Goal: Task Accomplishment & Management: Complete application form

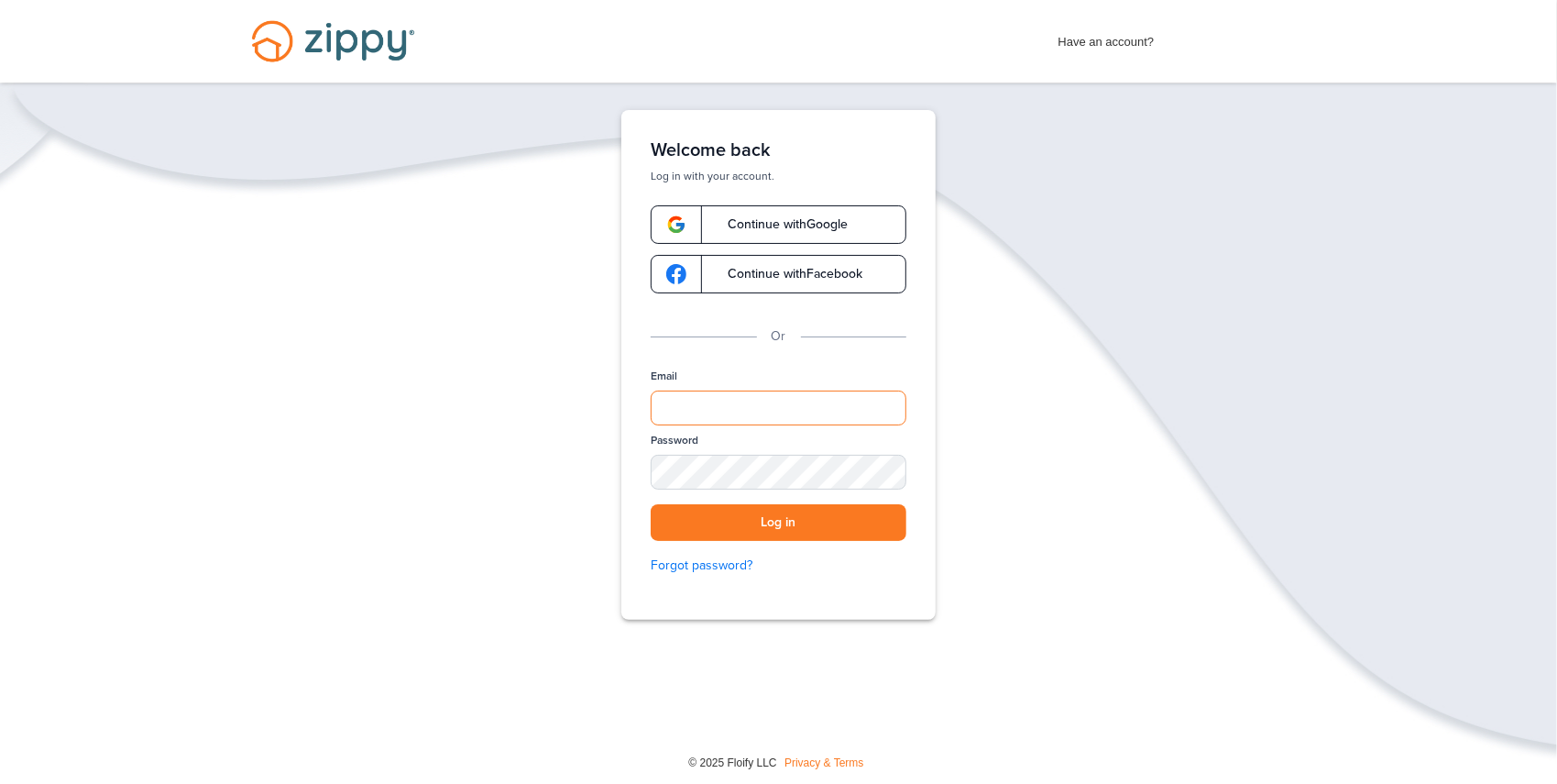
click at [693, 402] on input "Email" at bounding box center [778, 408] width 256 height 35
type input "**********"
click at [790, 521] on button "Log in" at bounding box center [778, 522] width 256 height 38
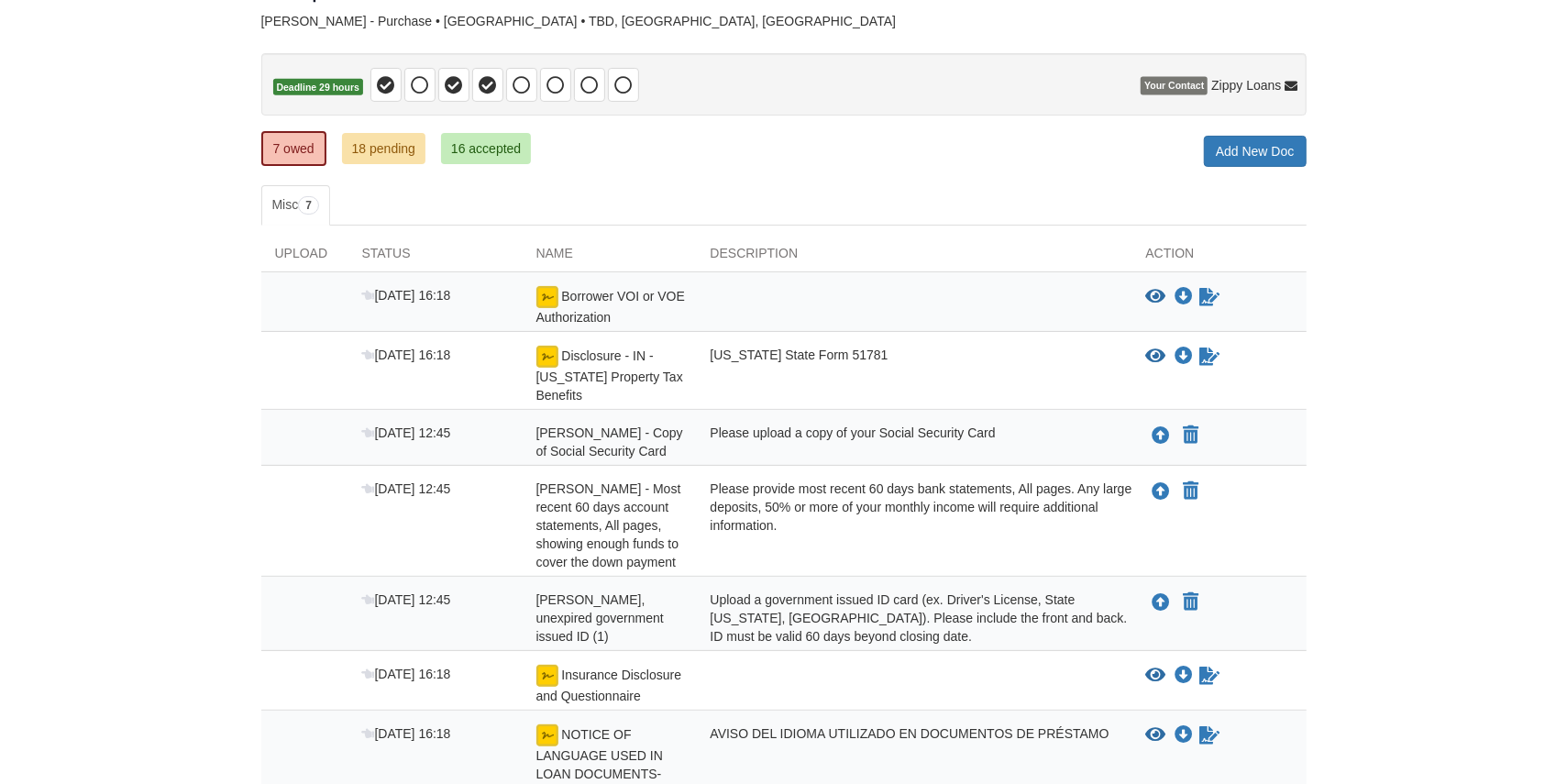
scroll to position [112, 0]
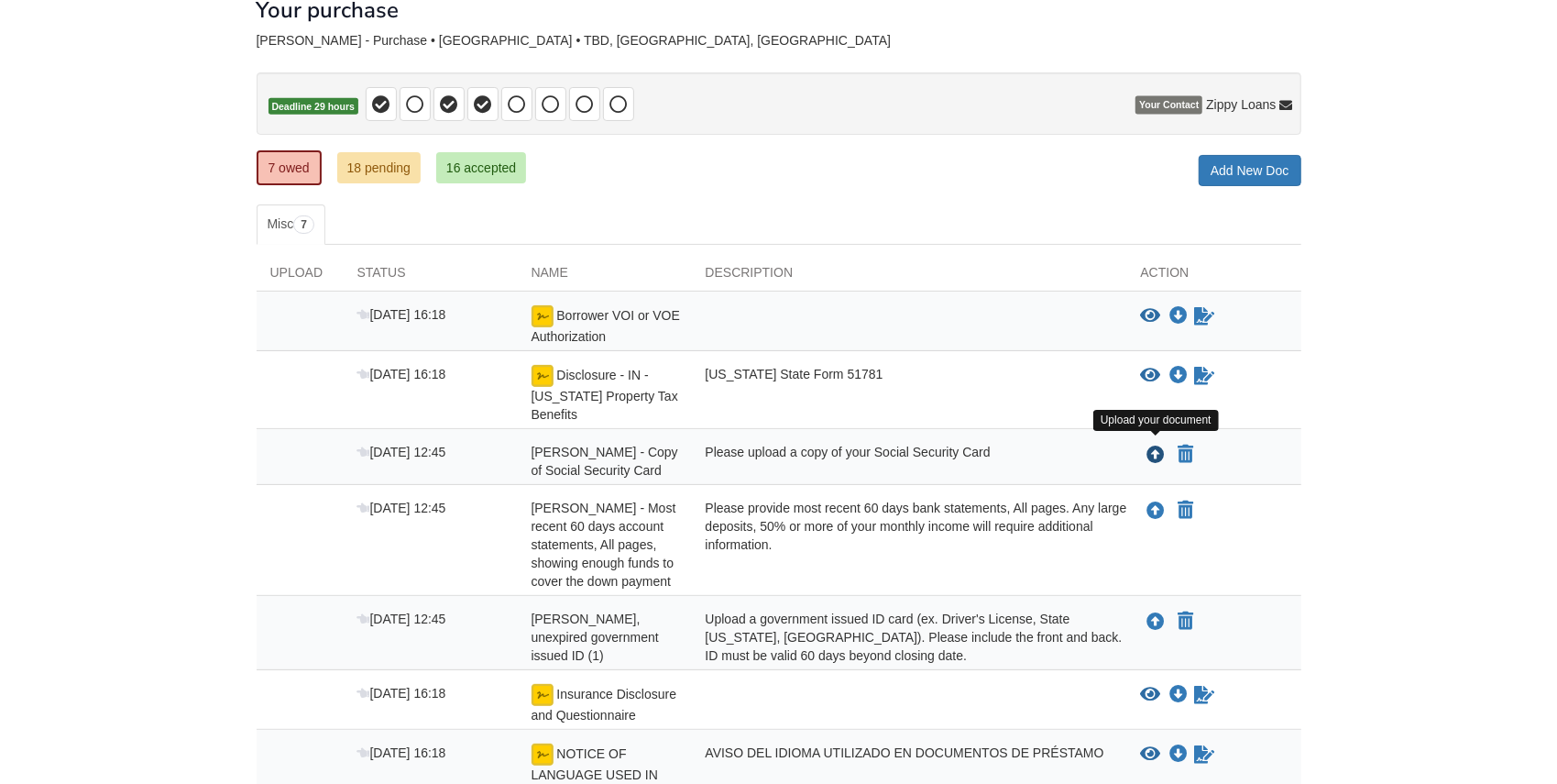
click at [1152, 450] on icon "Upload Donald Arvizu - Copy of Social Security Card" at bounding box center [1157, 456] width 18 height 18
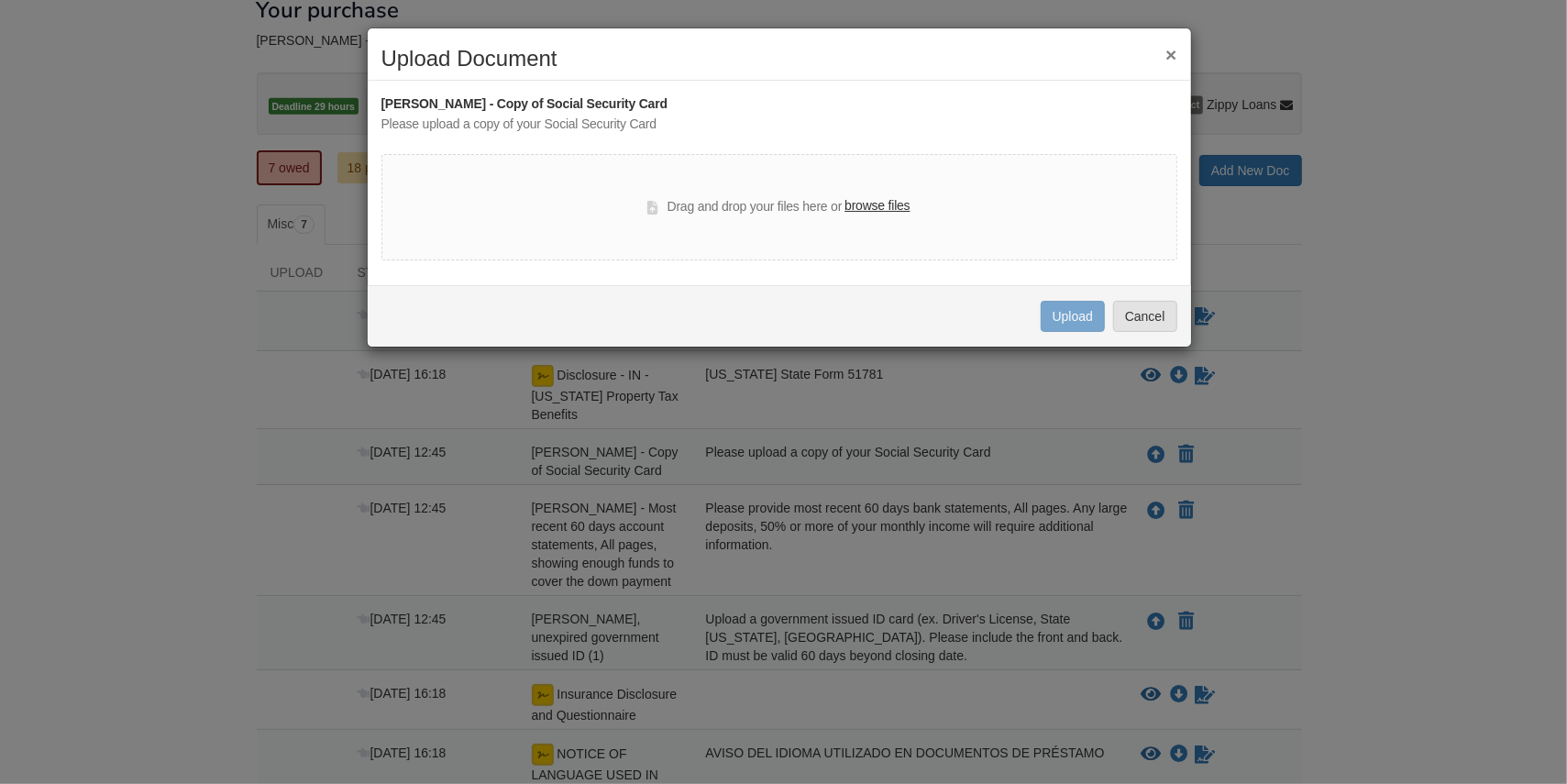
click at [867, 207] on label "browse files" at bounding box center [877, 206] width 65 height 20
click at [0, 0] on input "browse files" at bounding box center [0, 0] width 0 height 0
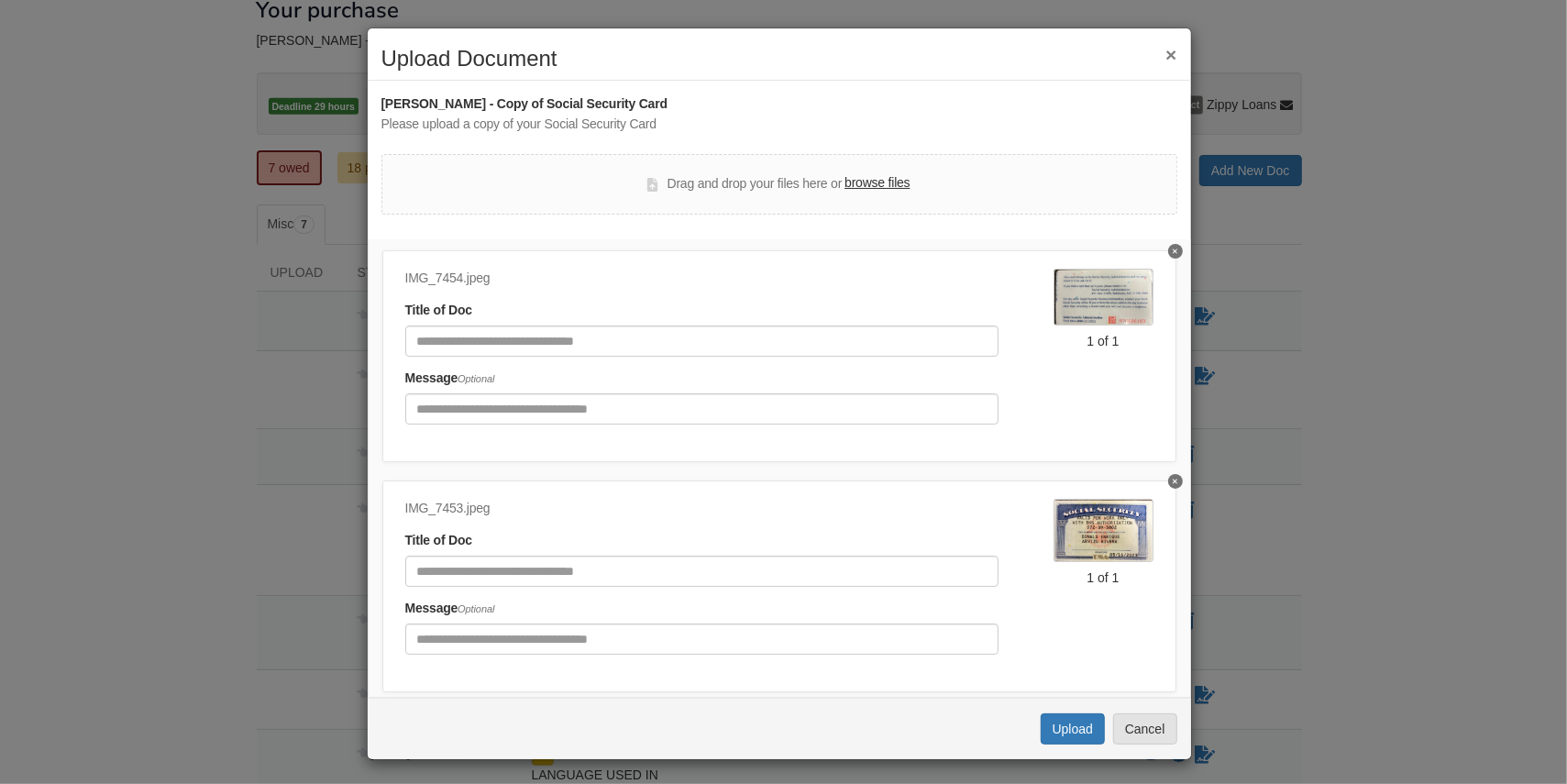
scroll to position [0, 0]
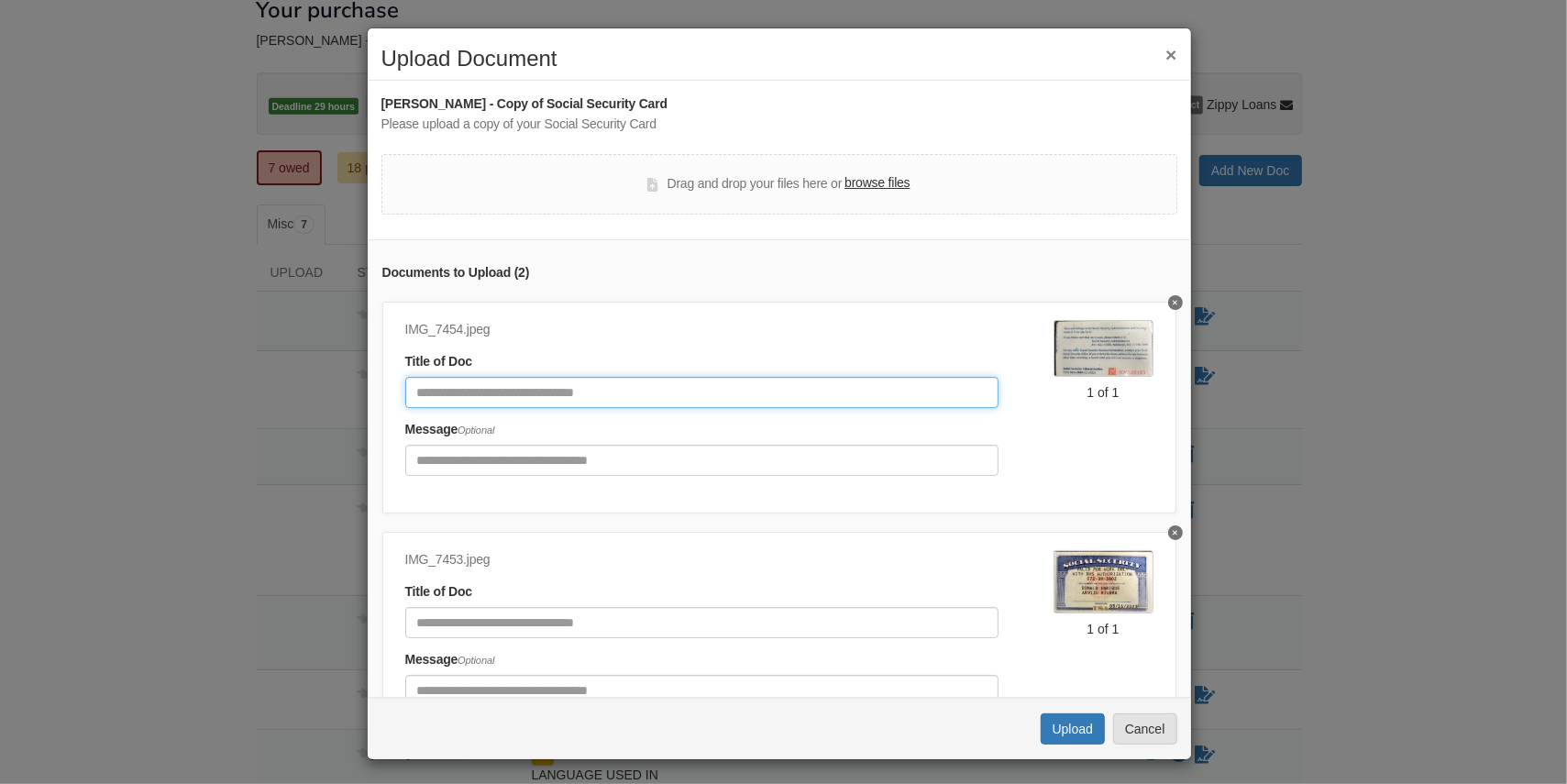
click at [453, 389] on input "Document Title" at bounding box center [702, 392] width 594 height 31
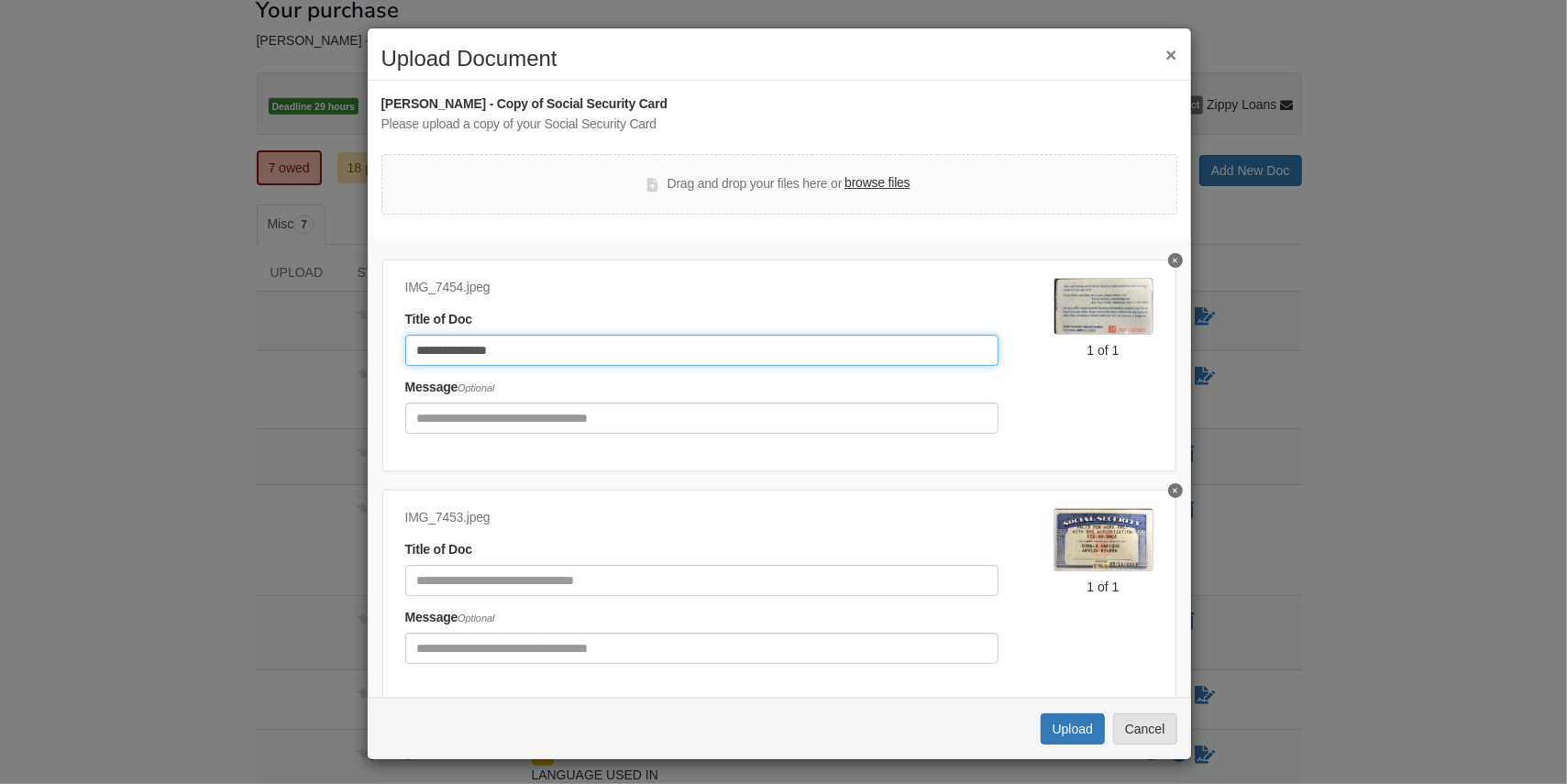
scroll to position [95, 0]
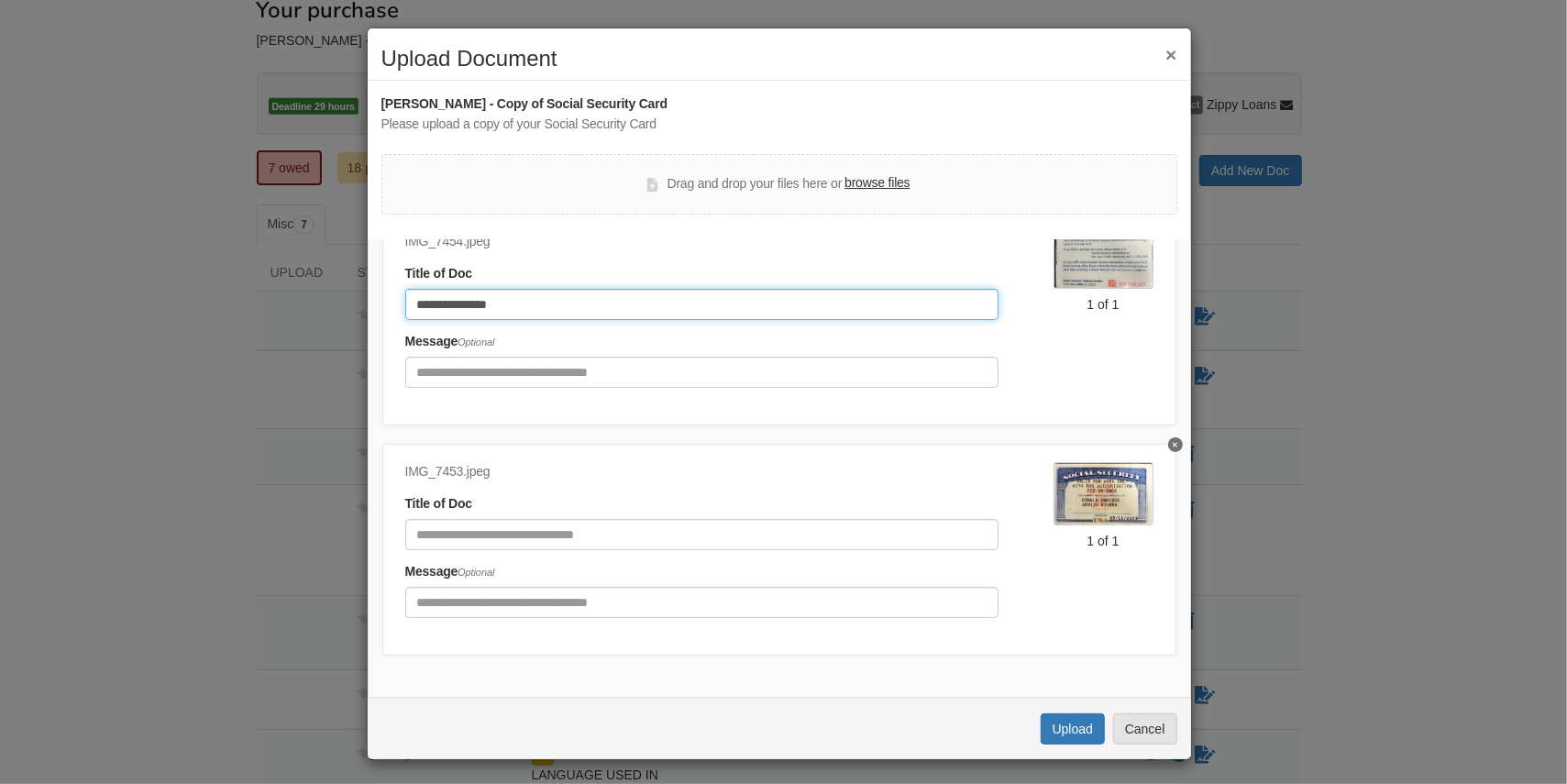
type input "**********"
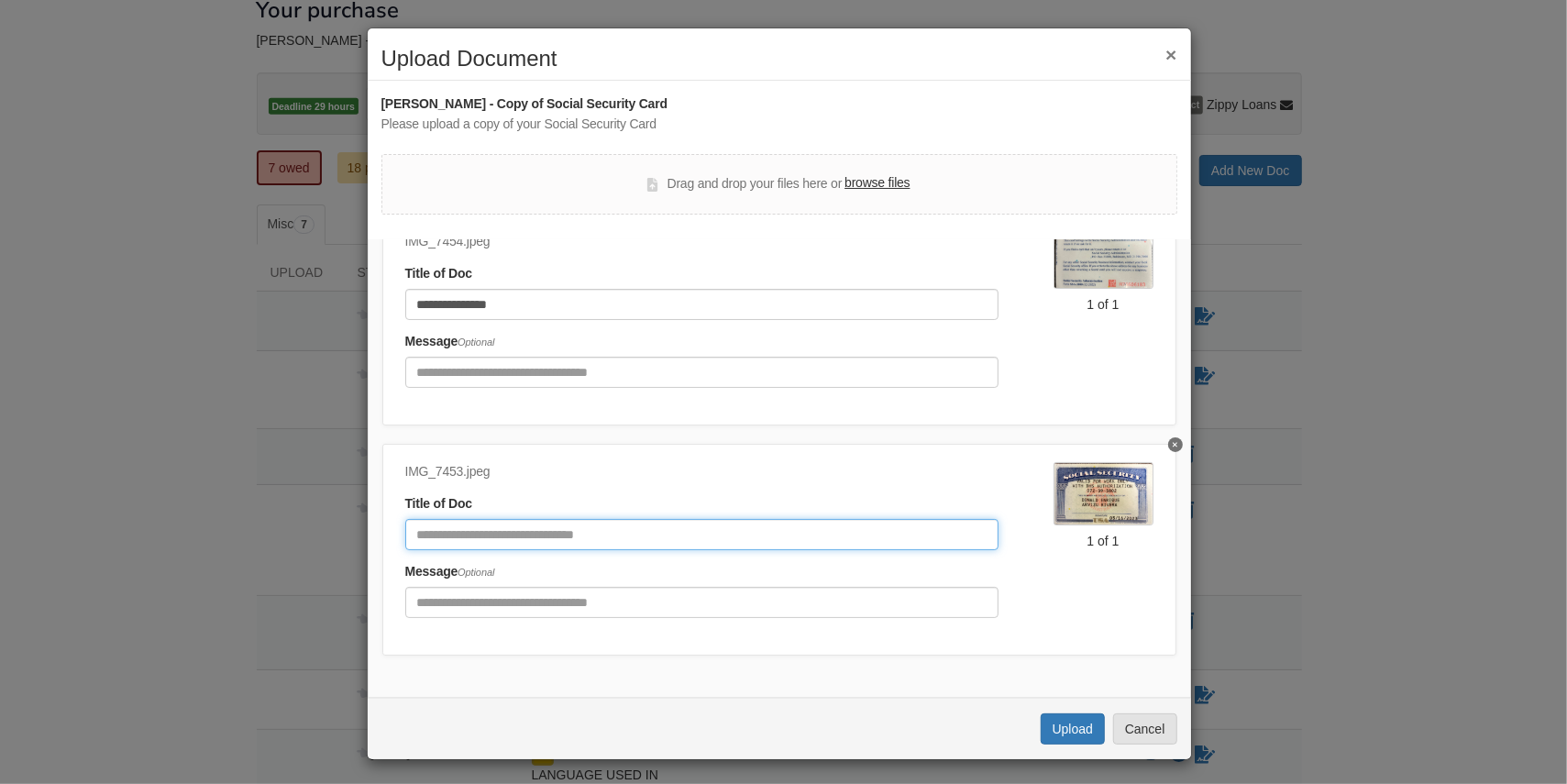
click at [446, 530] on input "Document Title" at bounding box center [702, 534] width 594 height 31
type input "******"
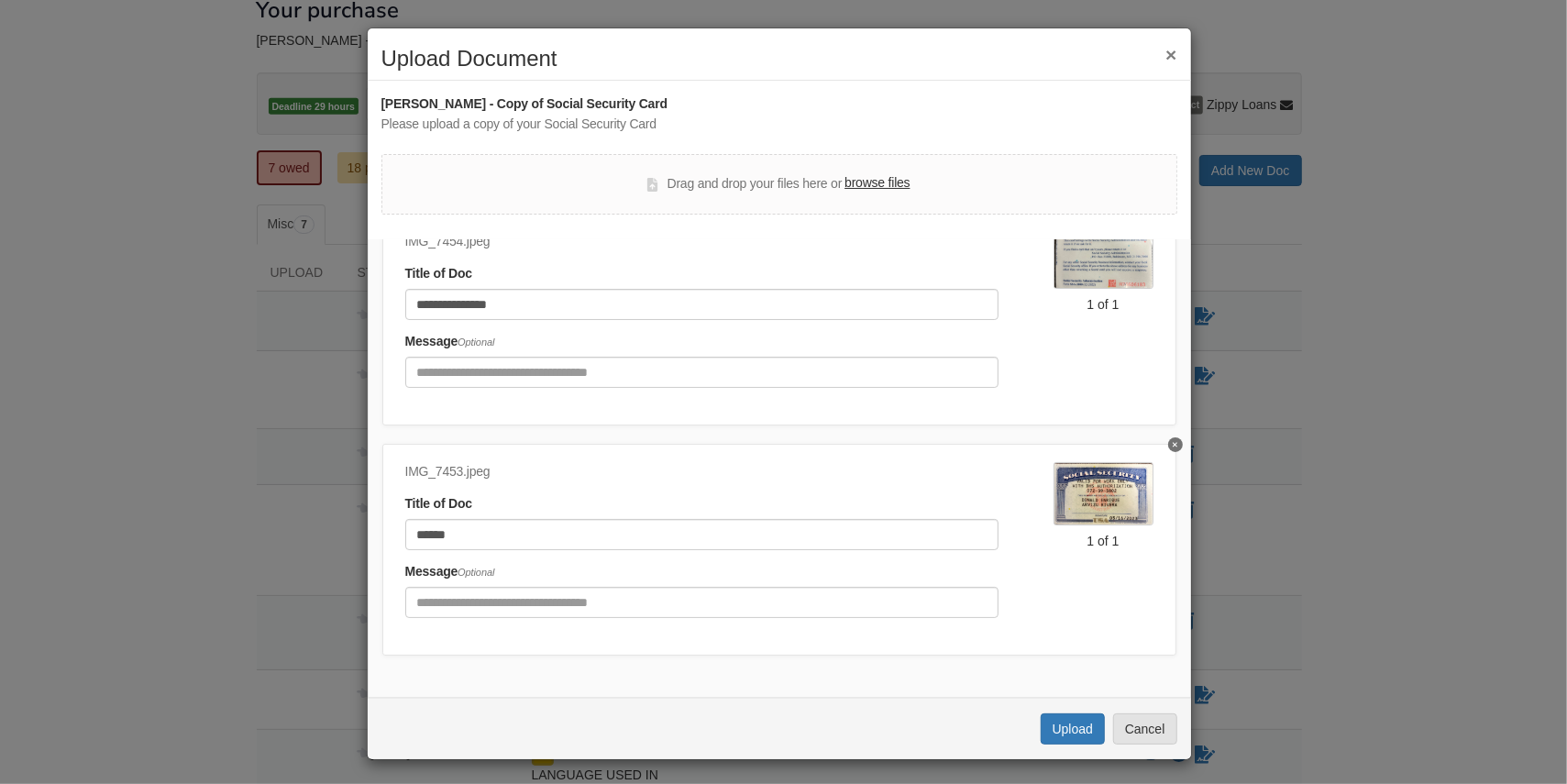
click at [509, 181] on div "Drag and drop your files here or browse files" at bounding box center [780, 184] width 796 height 61
click at [1056, 729] on button "Upload" at bounding box center [1073, 729] width 65 height 31
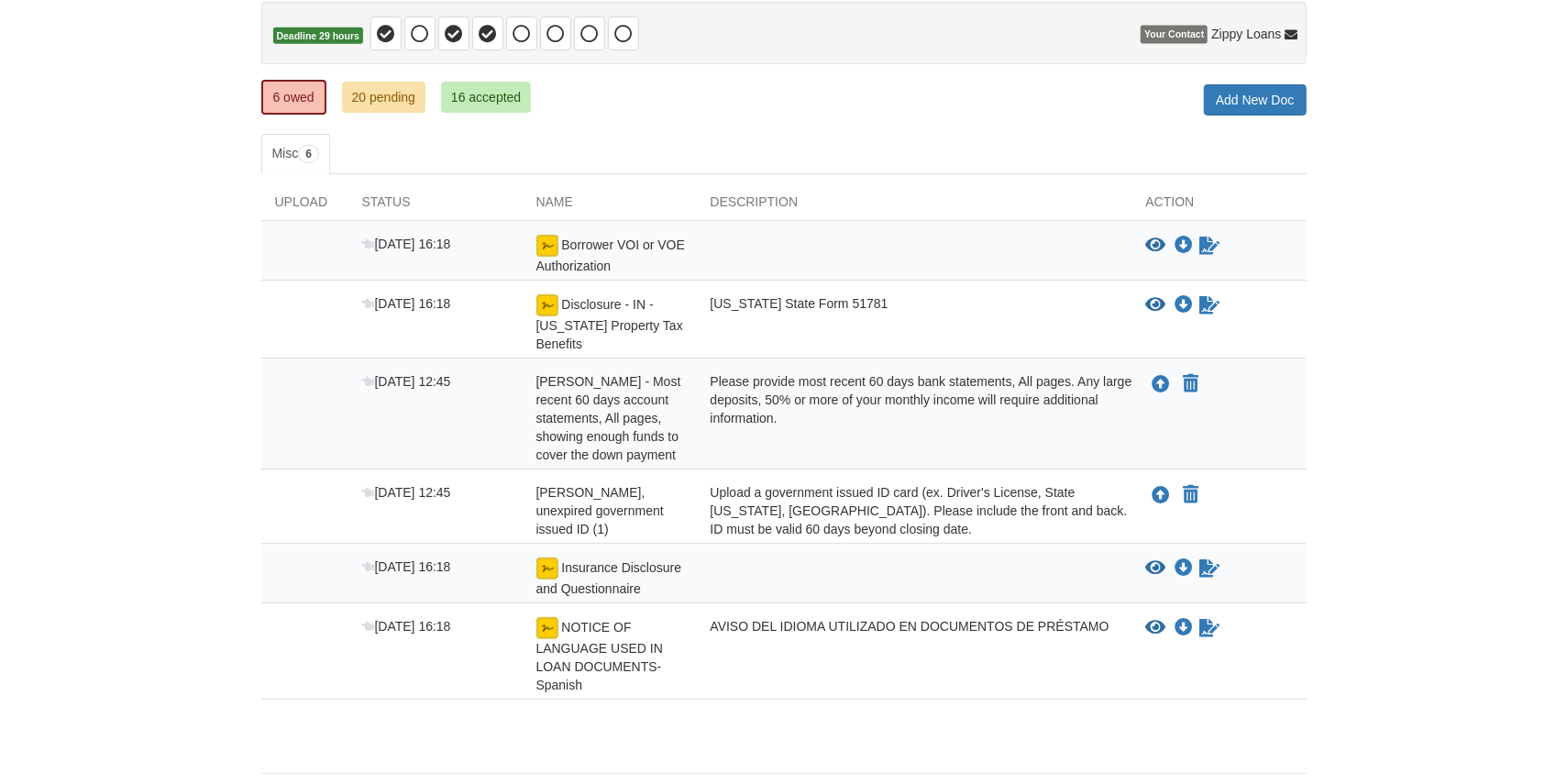
scroll to position [240, 0]
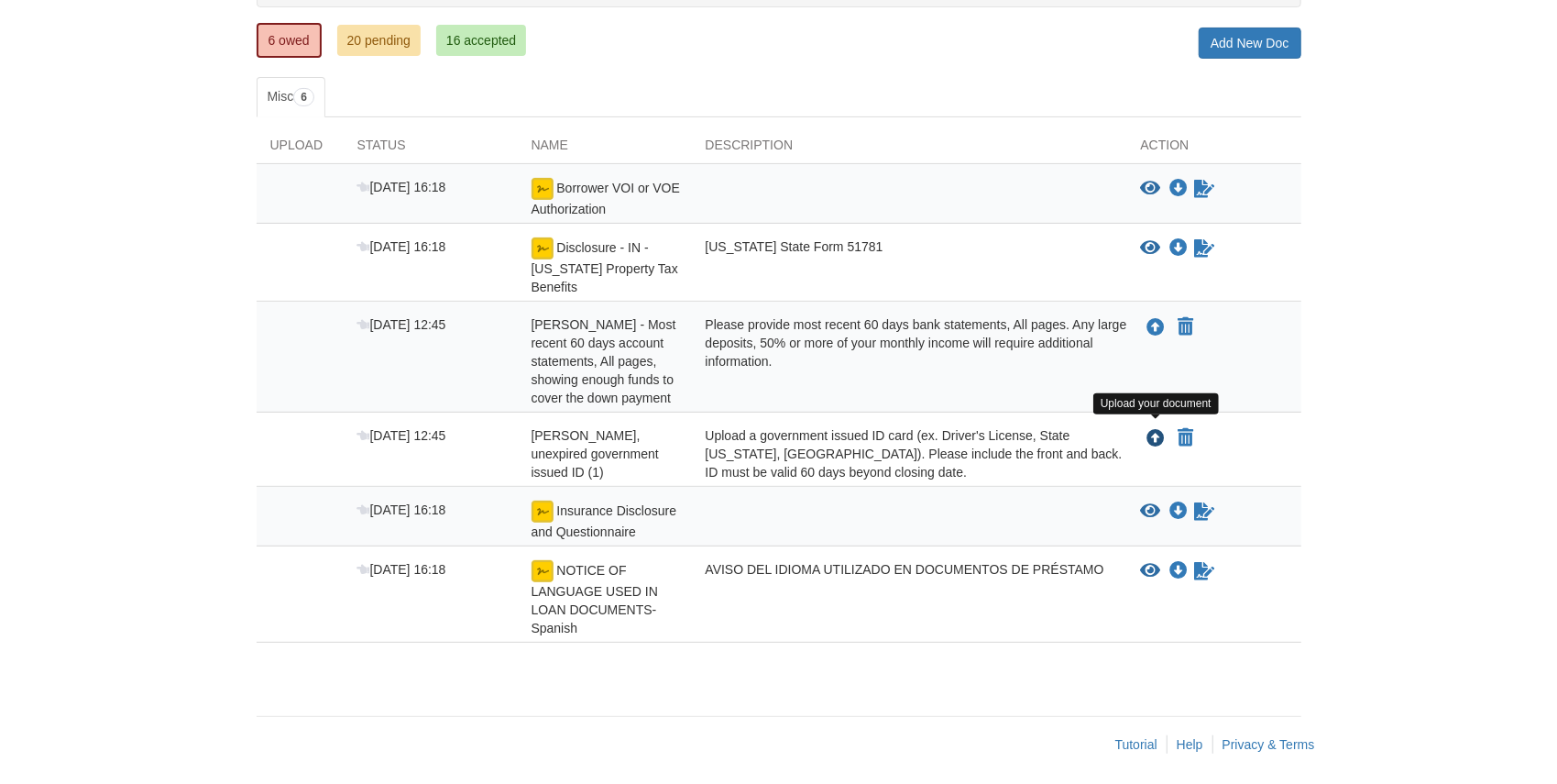
click at [1158, 436] on icon "Upload Donald Arvizu - Valid, unexpired government issued ID (1)" at bounding box center [1157, 439] width 18 height 18
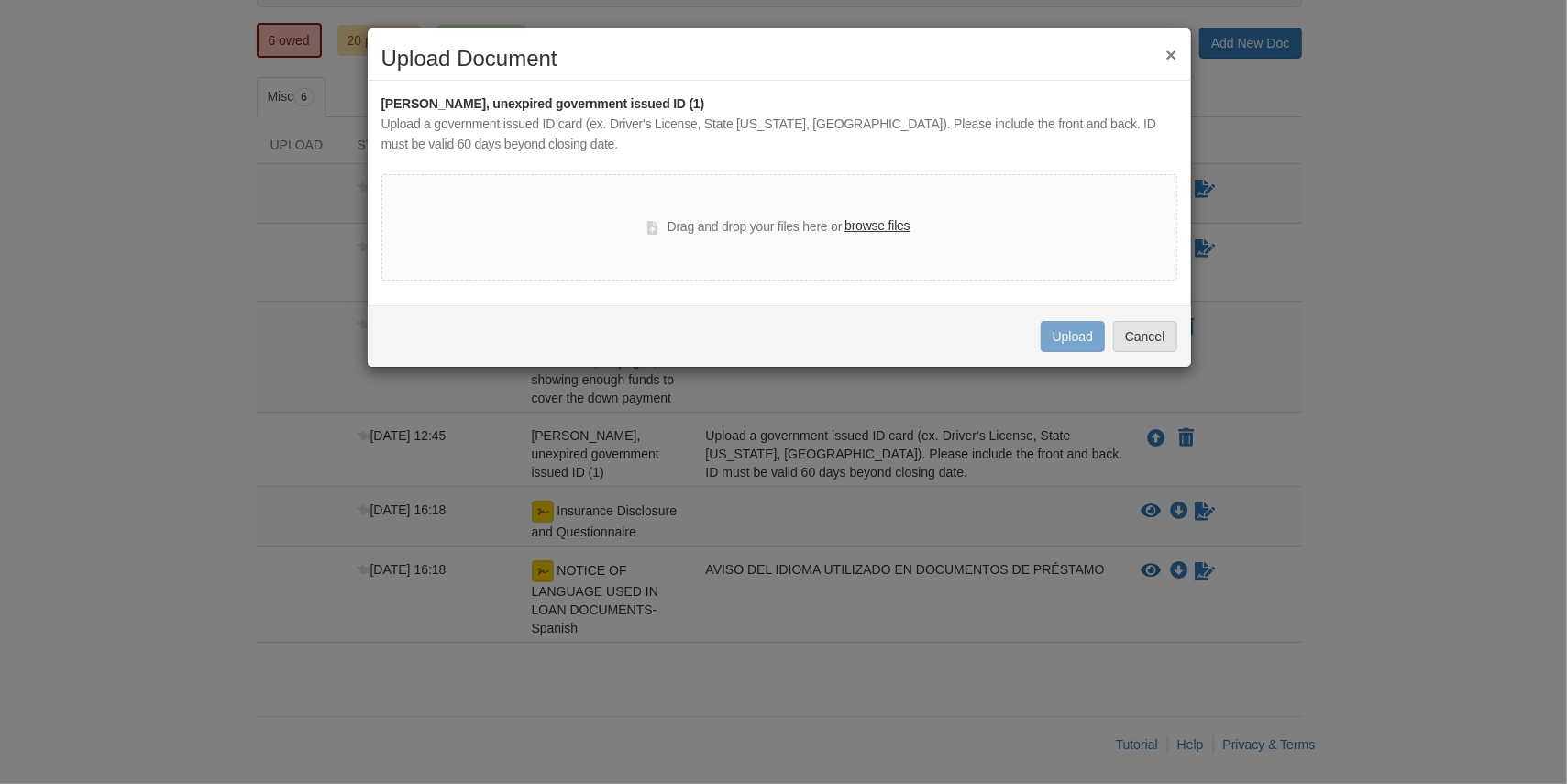
click at [888, 224] on label "browse files" at bounding box center [877, 227] width 65 height 20
click at [0, 0] on input "browse files" at bounding box center [0, 0] width 0 height 0
click at [878, 228] on label "browse files" at bounding box center [877, 227] width 65 height 20
click at [0, 0] on input "browse files" at bounding box center [0, 0] width 0 height 0
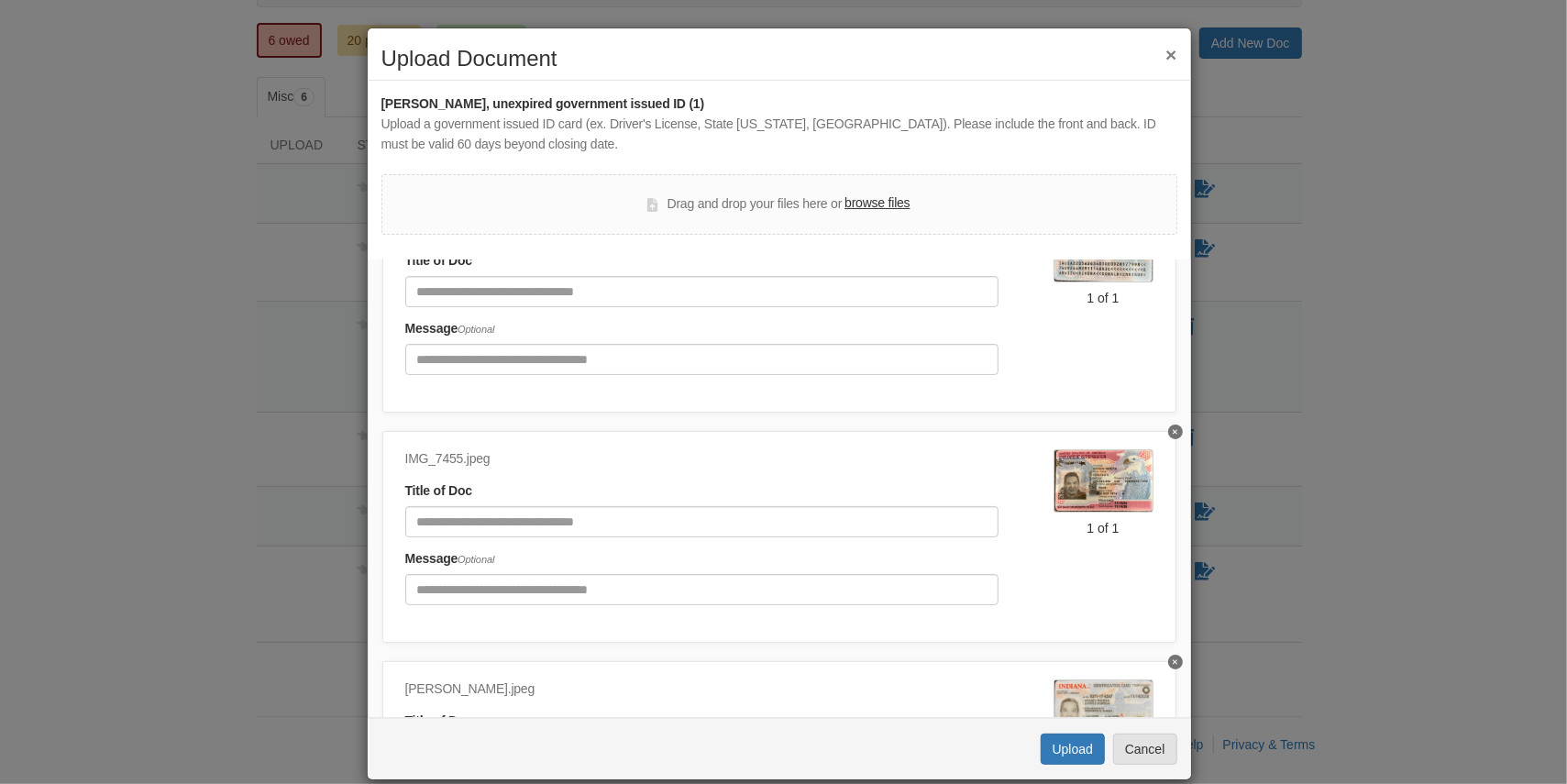
scroll to position [122, 0]
click at [484, 518] on input "Document Title" at bounding box center [702, 521] width 594 height 31
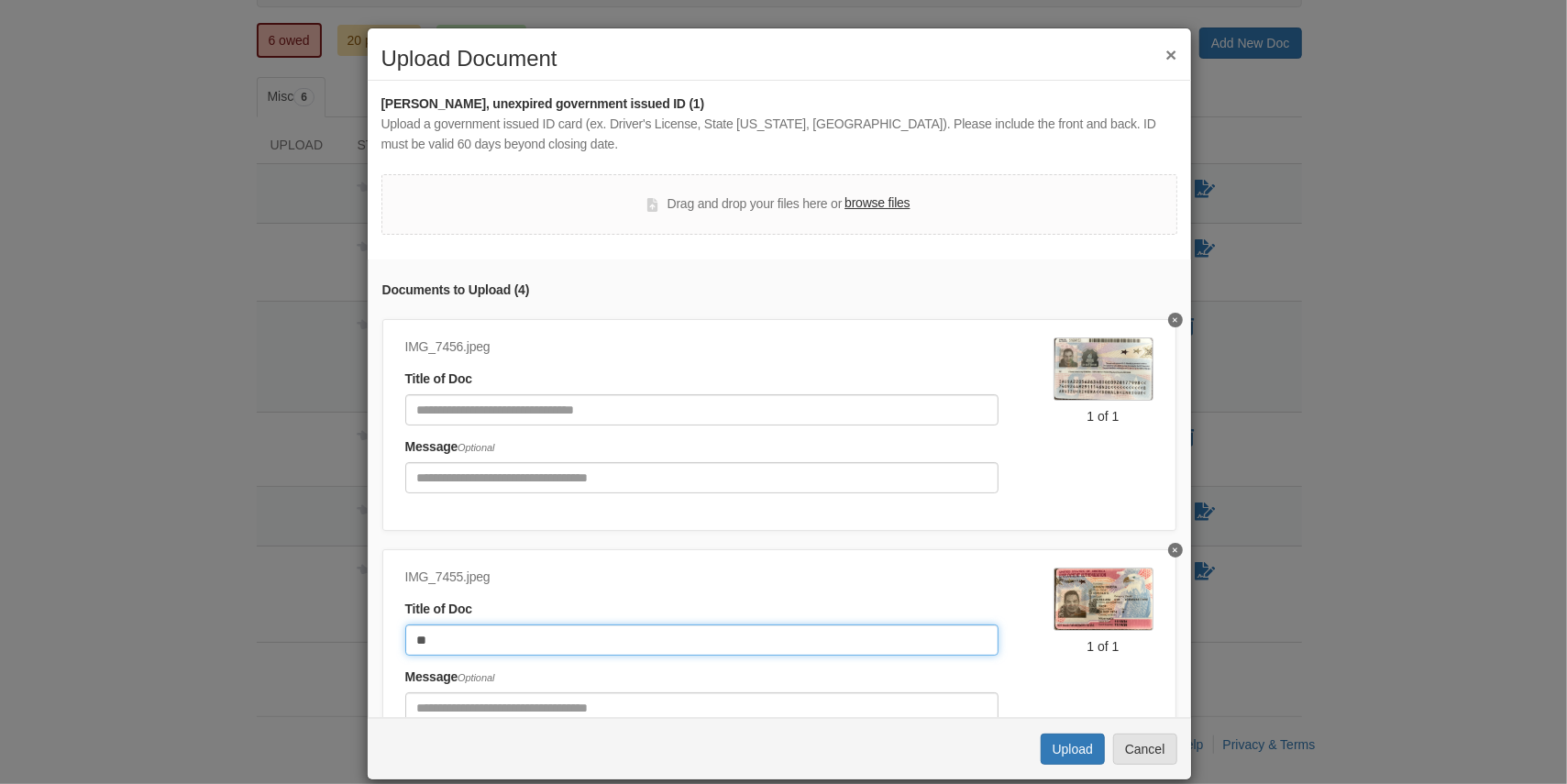
scroll to position [0, 0]
type input "**"
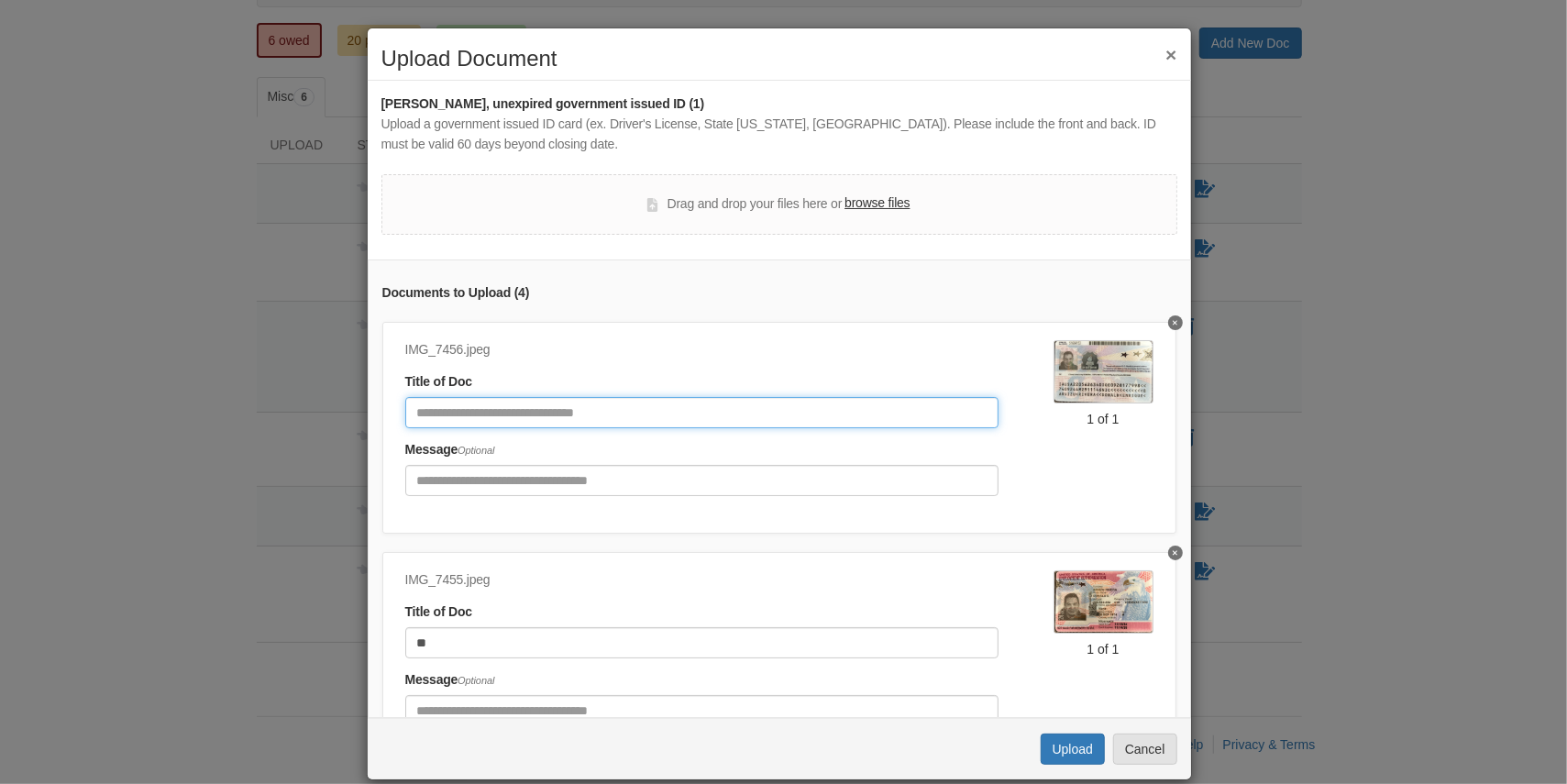
click at [441, 408] on input "Document Title" at bounding box center [702, 413] width 594 height 31
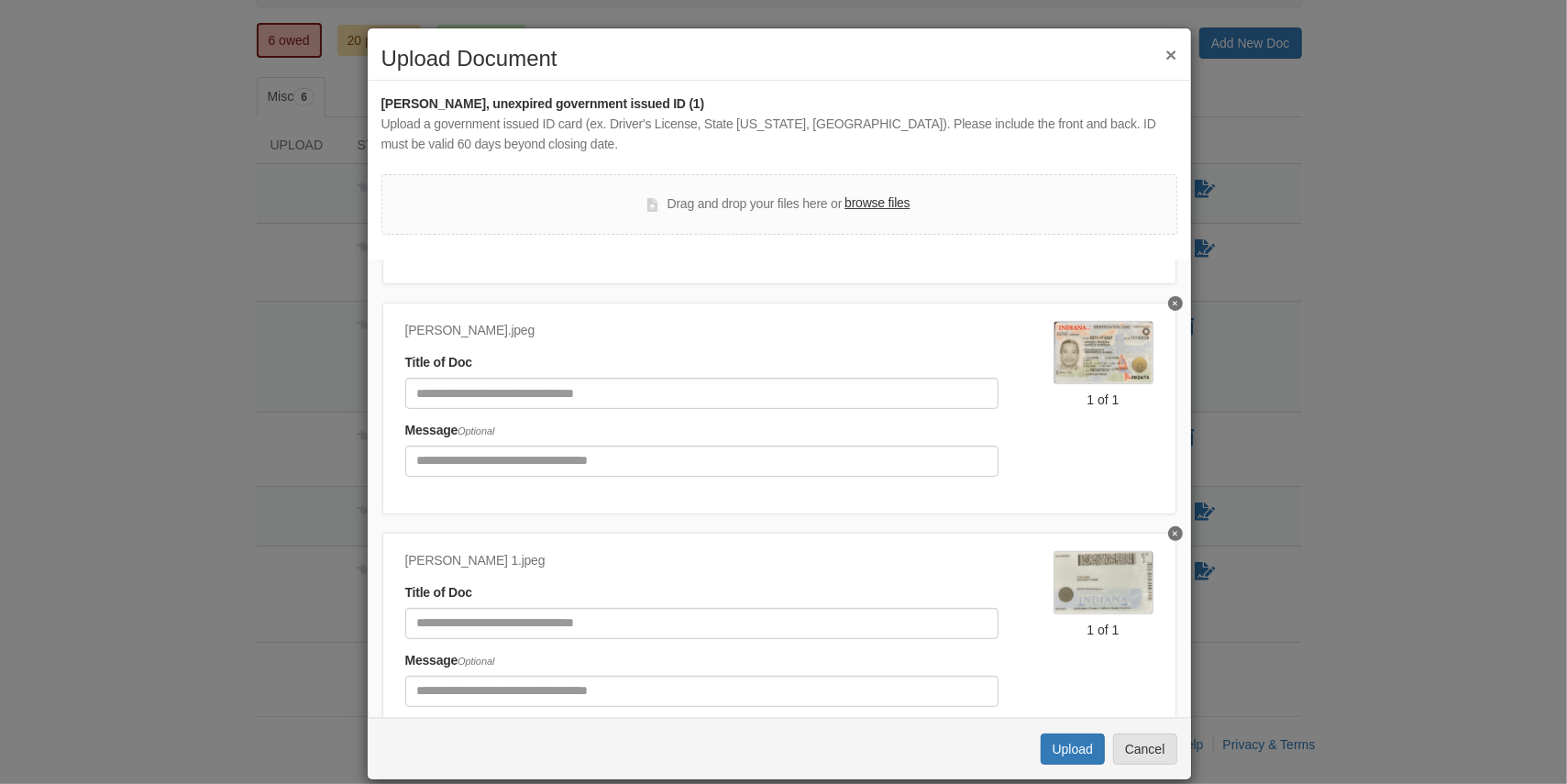
scroll to position [488, 0]
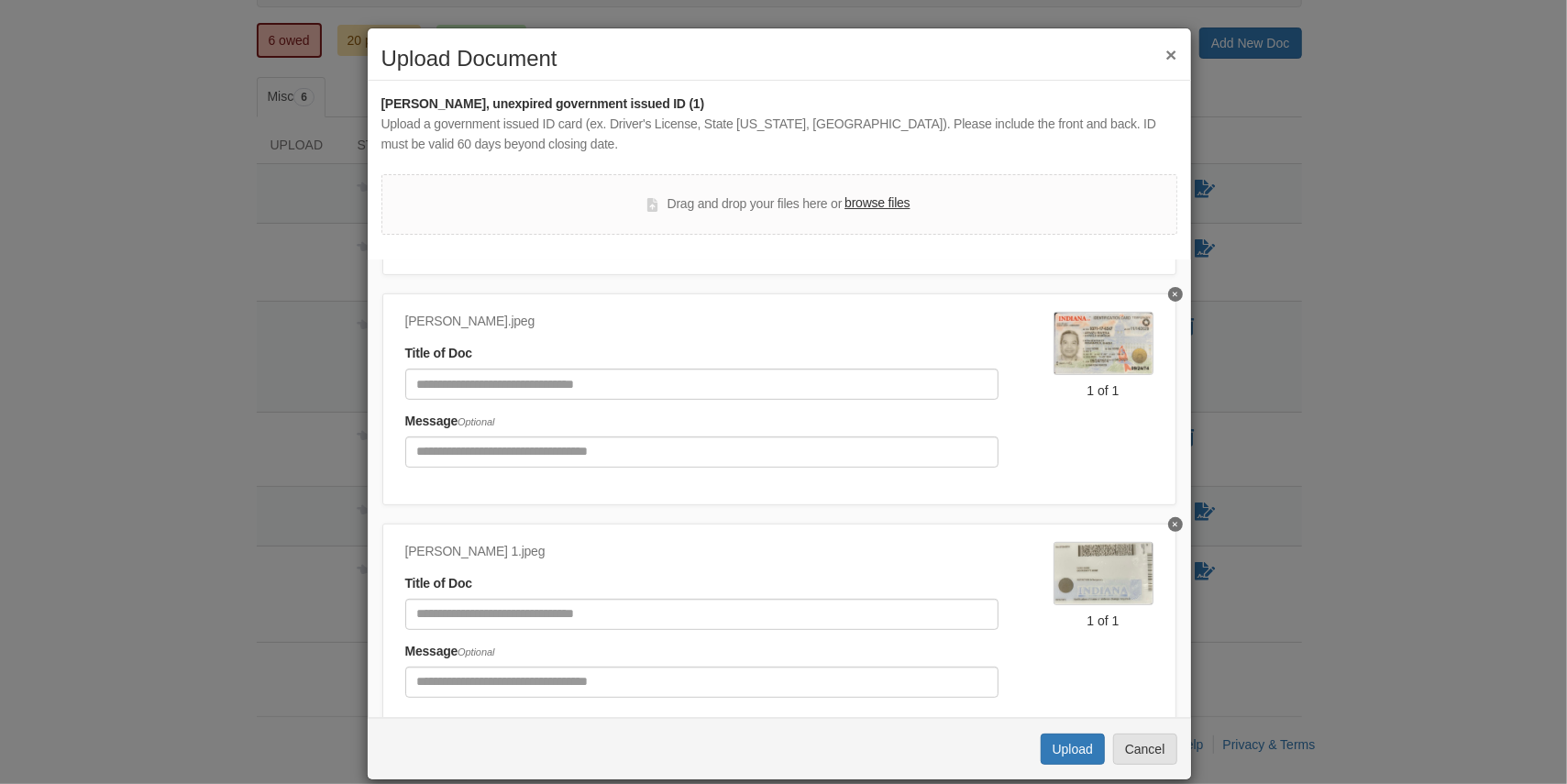
type input "*******"
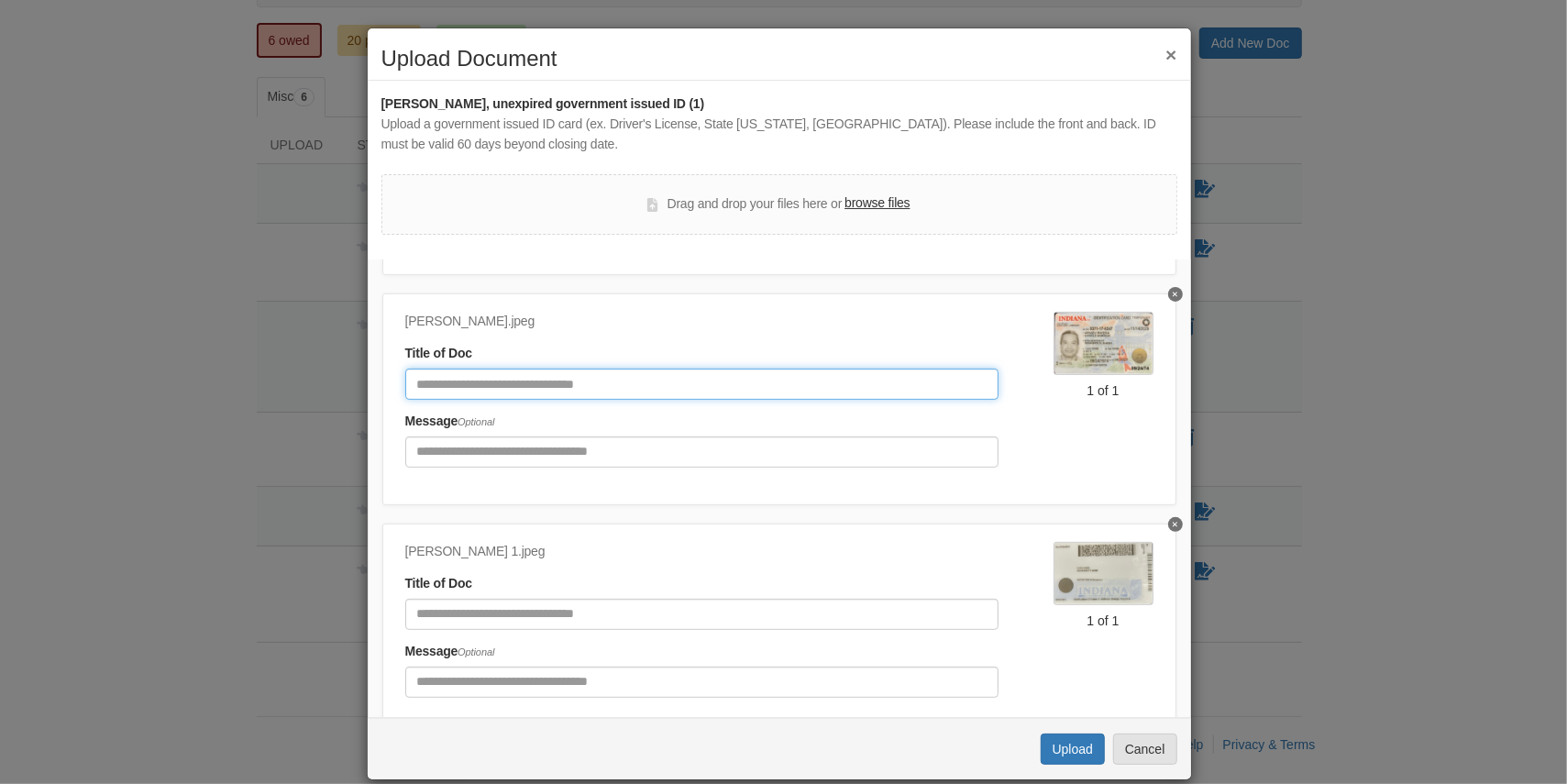
click at [460, 384] on input "Document Title" at bounding box center [702, 384] width 594 height 31
type input "*"
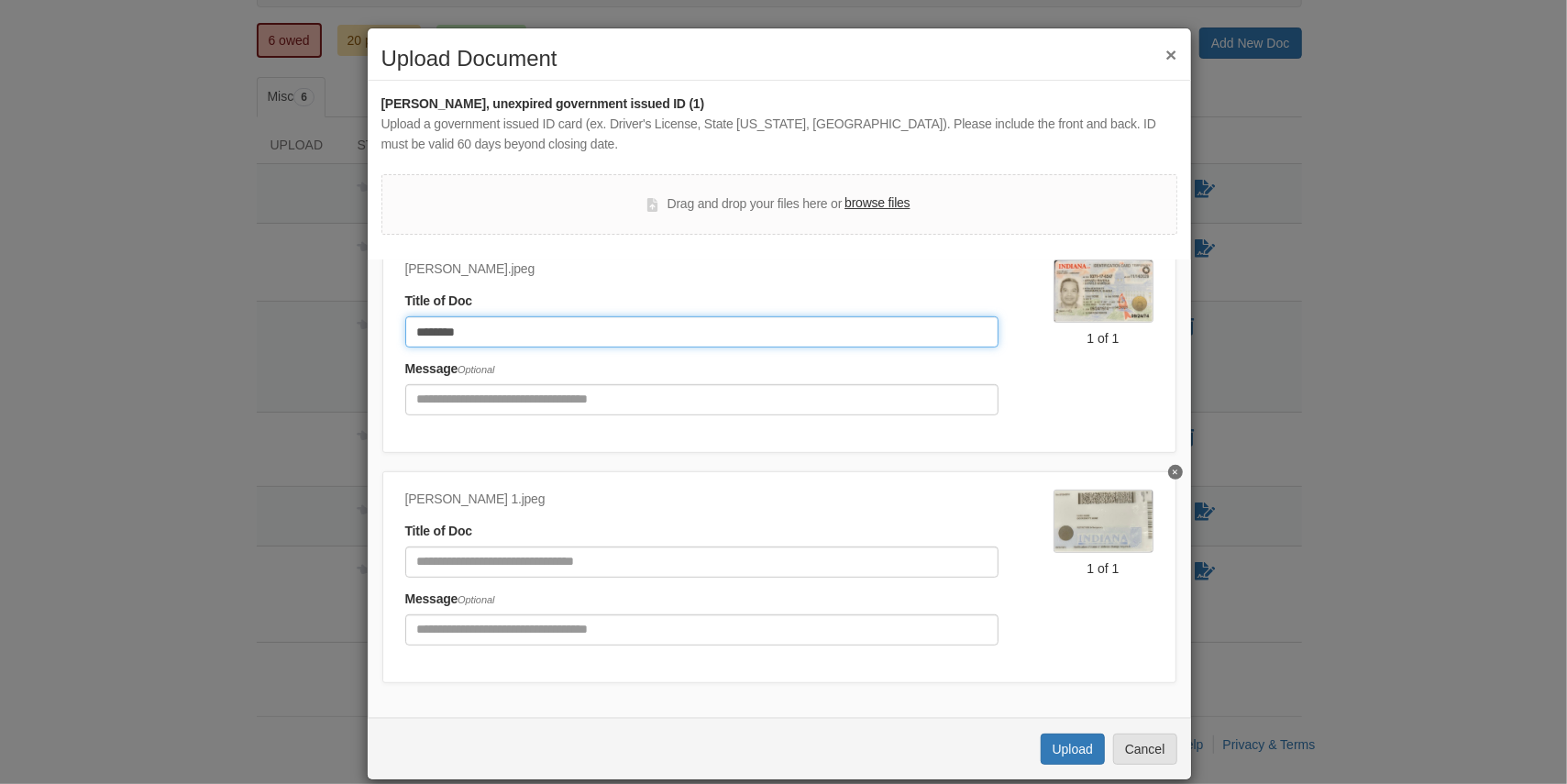
scroll to position [554, 0]
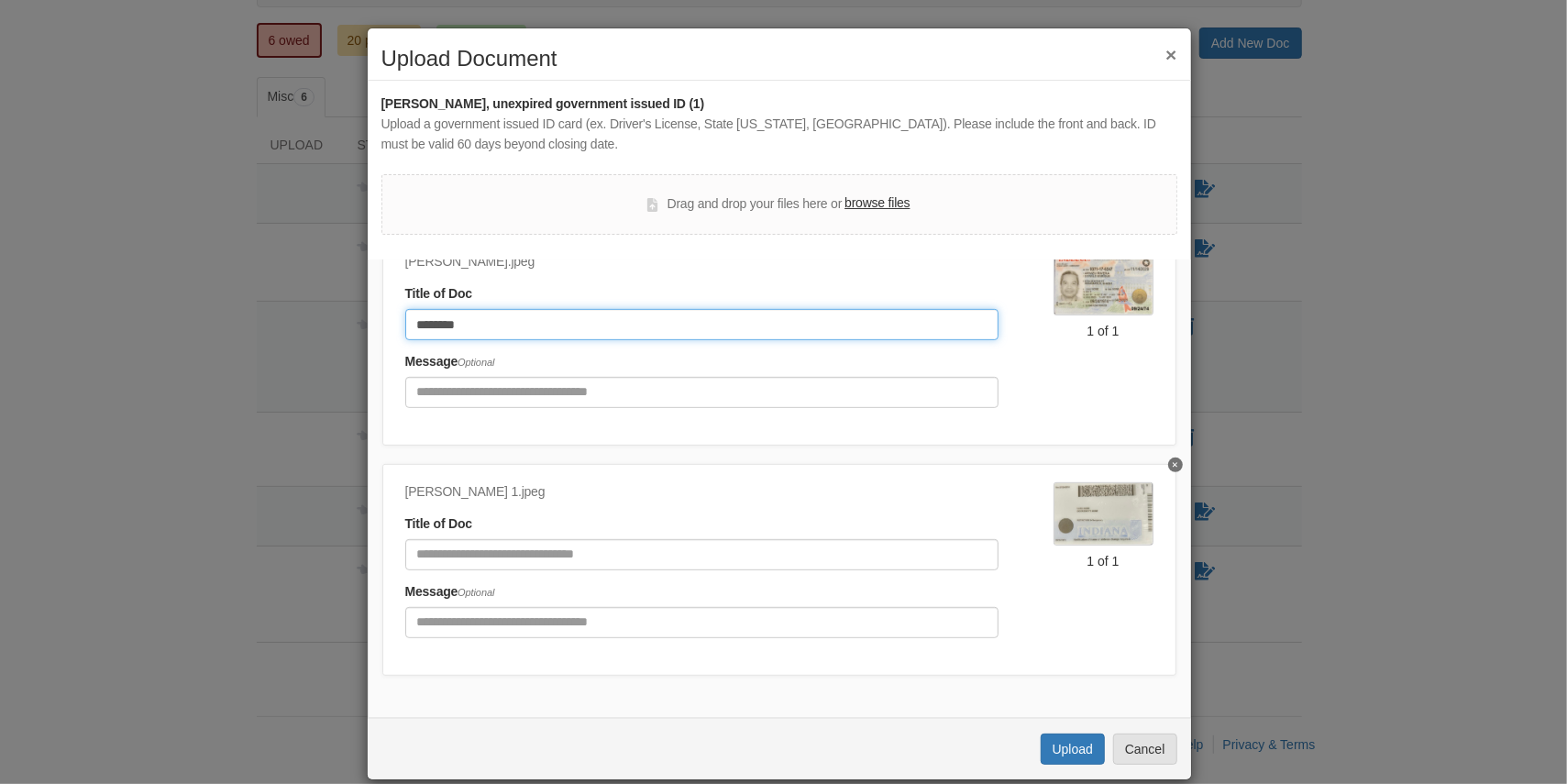
type input "********"
click at [493, 552] on input "Document Title" at bounding box center [702, 555] width 594 height 31
type input "**********"
click at [510, 262] on div "donald.jpeg" at bounding box center [702, 263] width 594 height 20
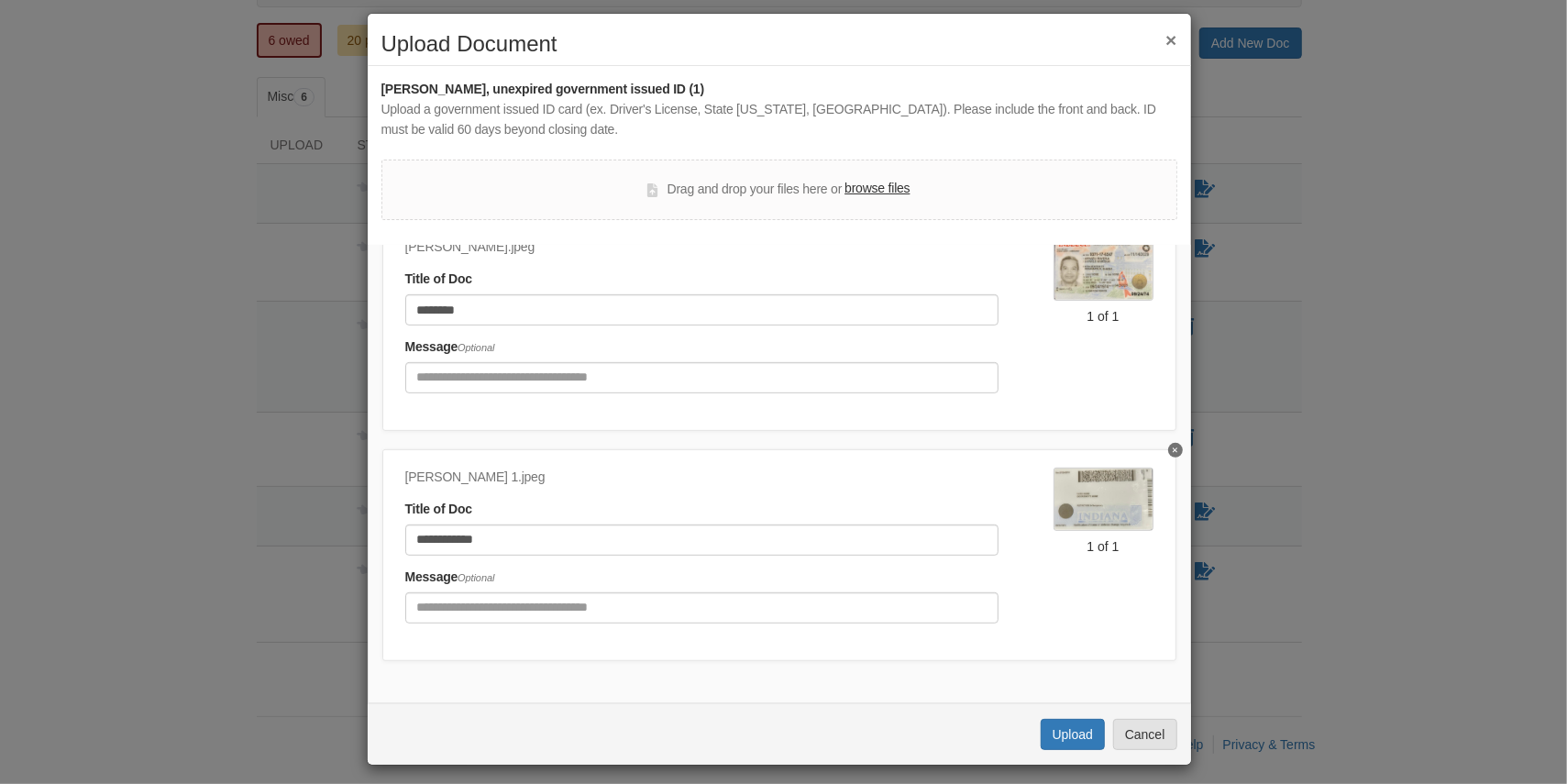
scroll to position [22, 0]
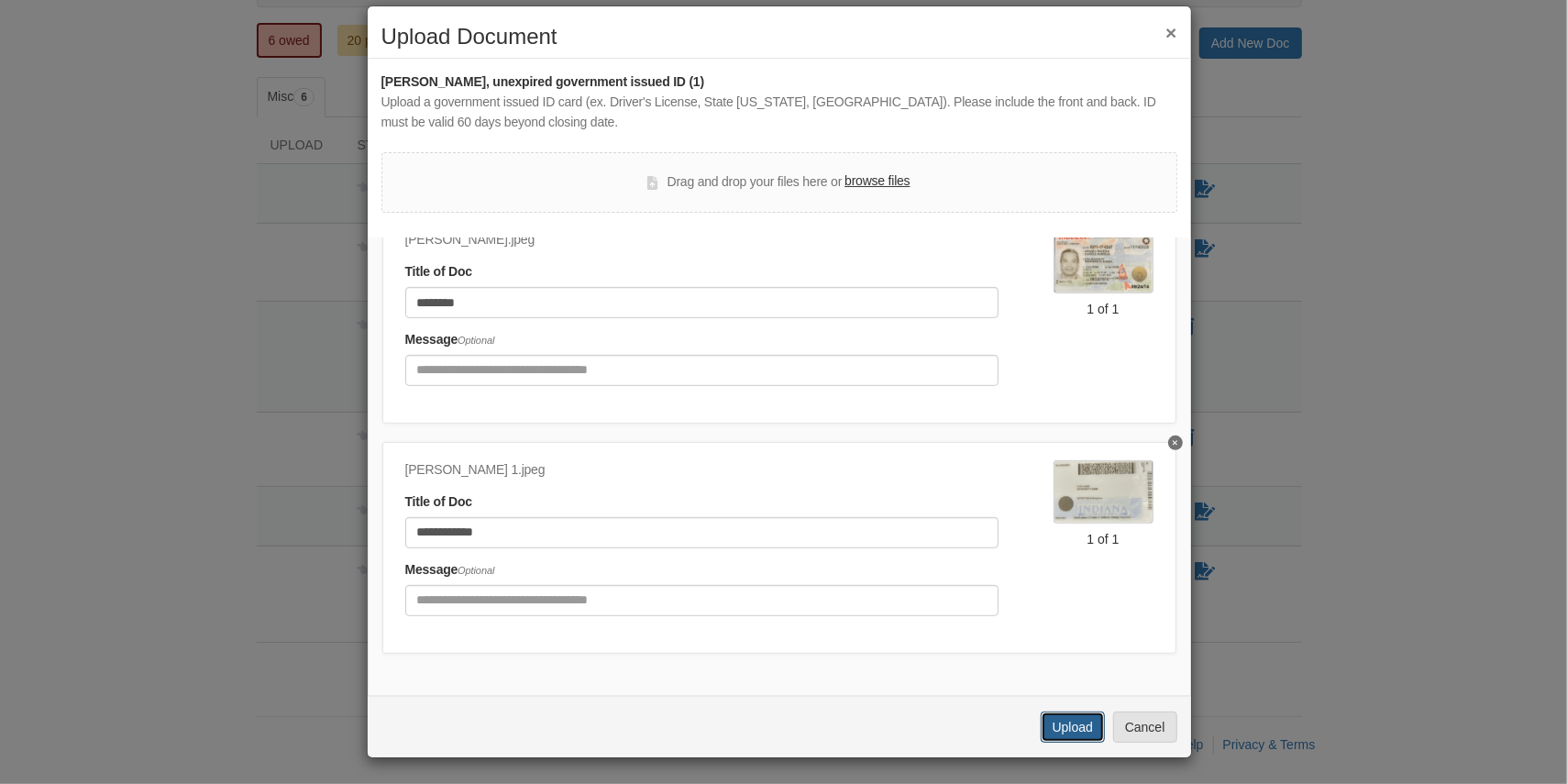
click at [1060, 722] on button "Upload" at bounding box center [1073, 727] width 65 height 31
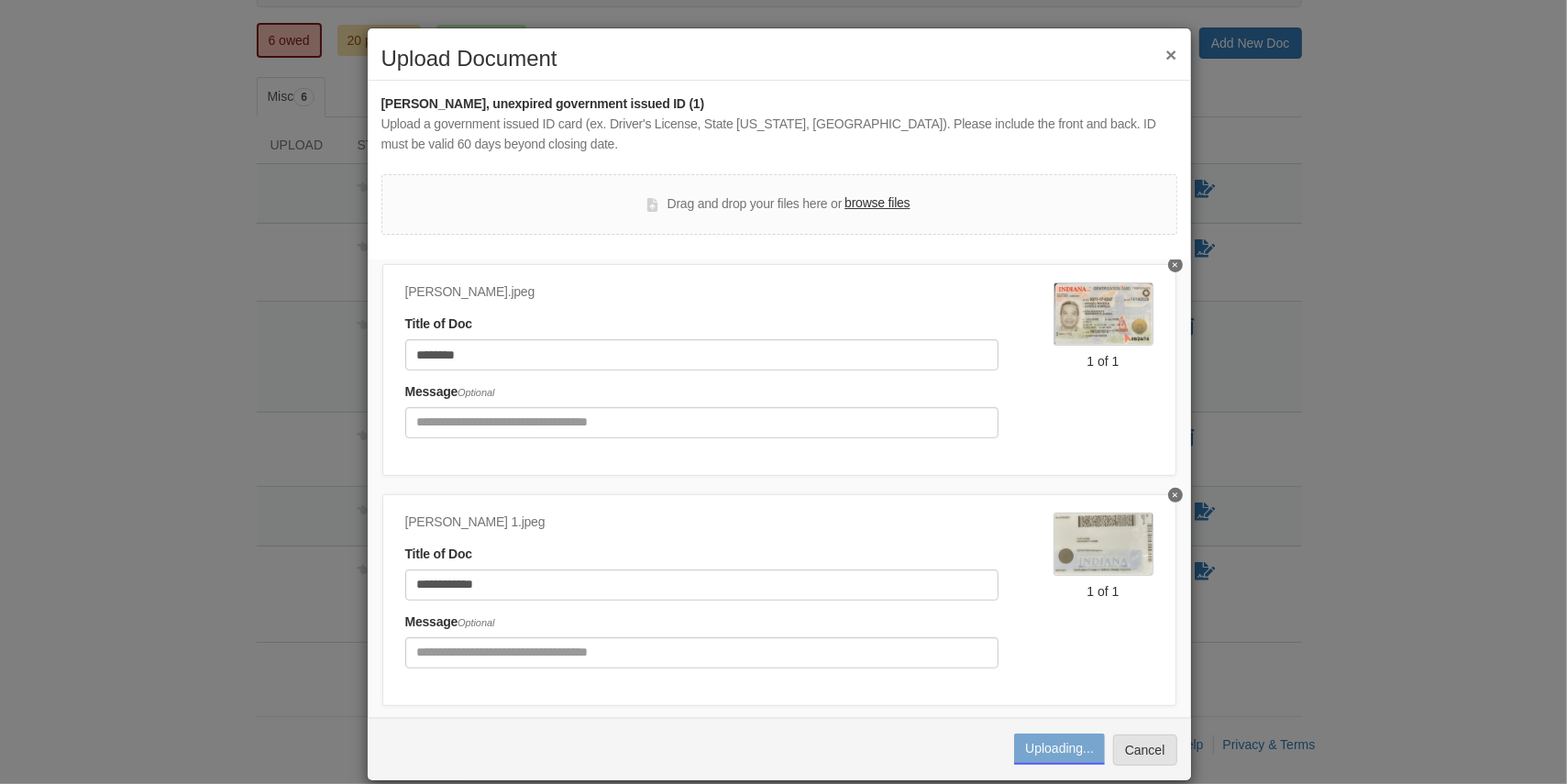
scroll to position [554, 0]
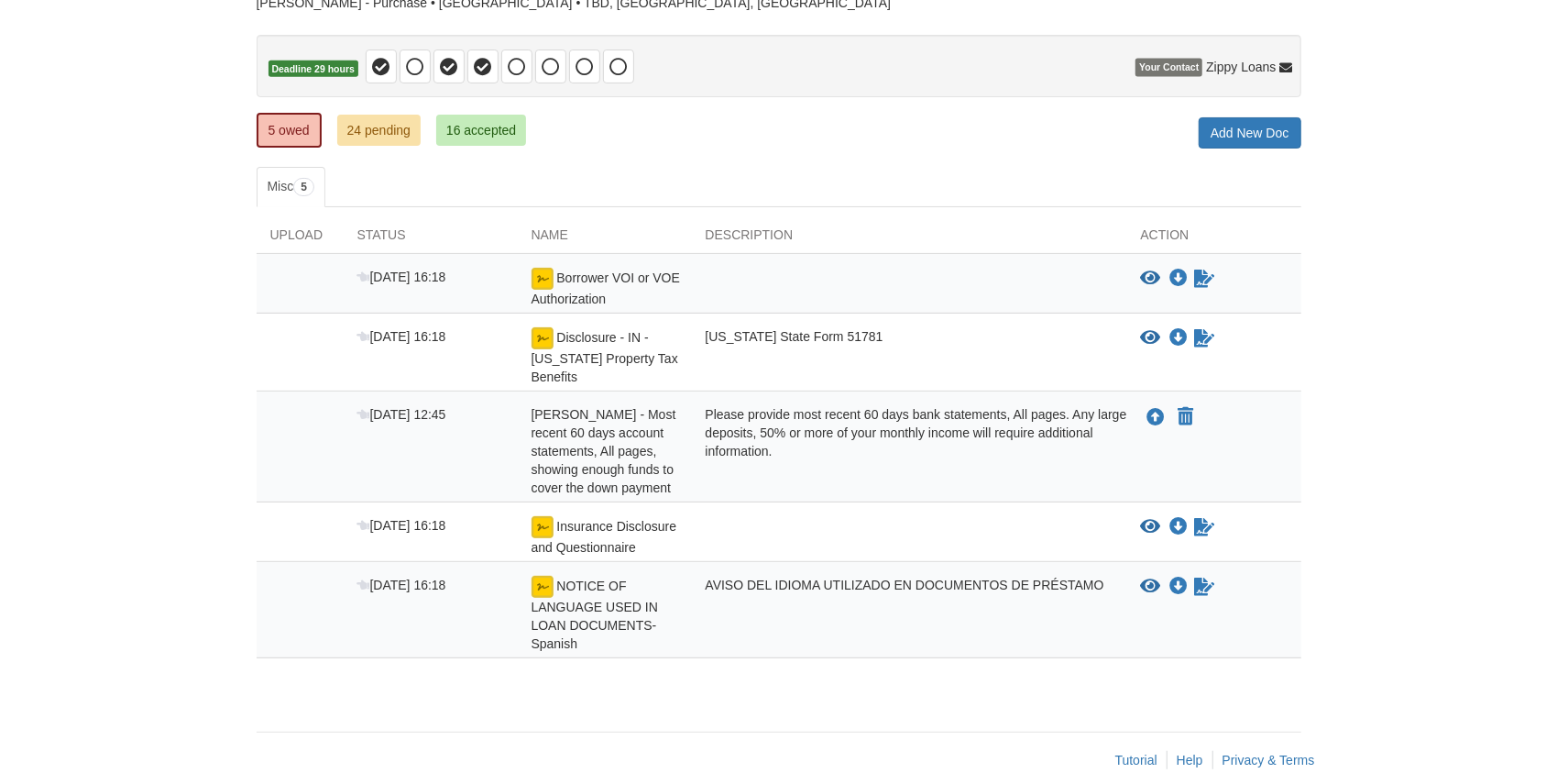
scroll to position [167, 0]
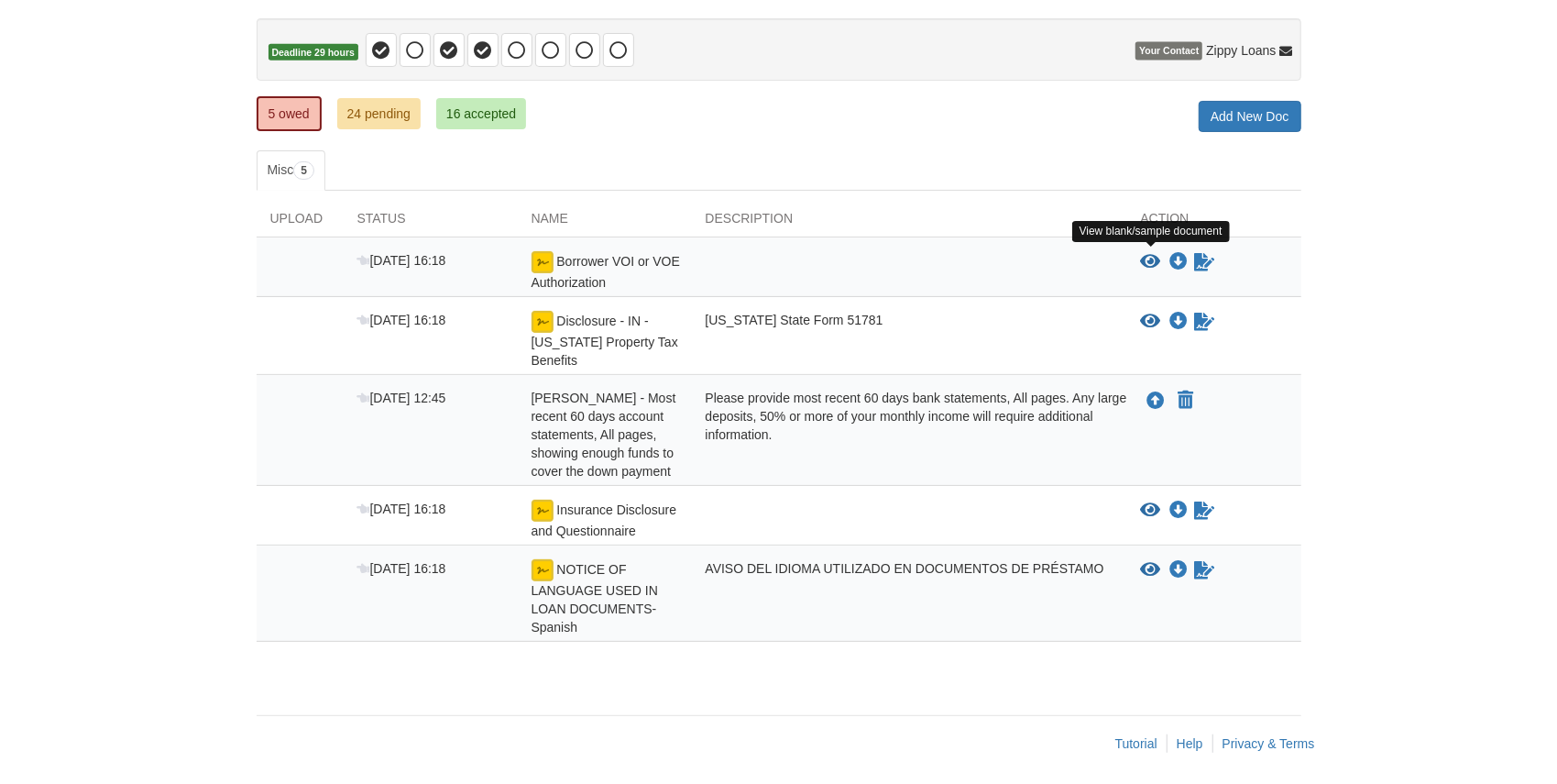
click at [1153, 255] on icon "View Borrower VOI or VOE Authorization" at bounding box center [1152, 263] width 20 height 18
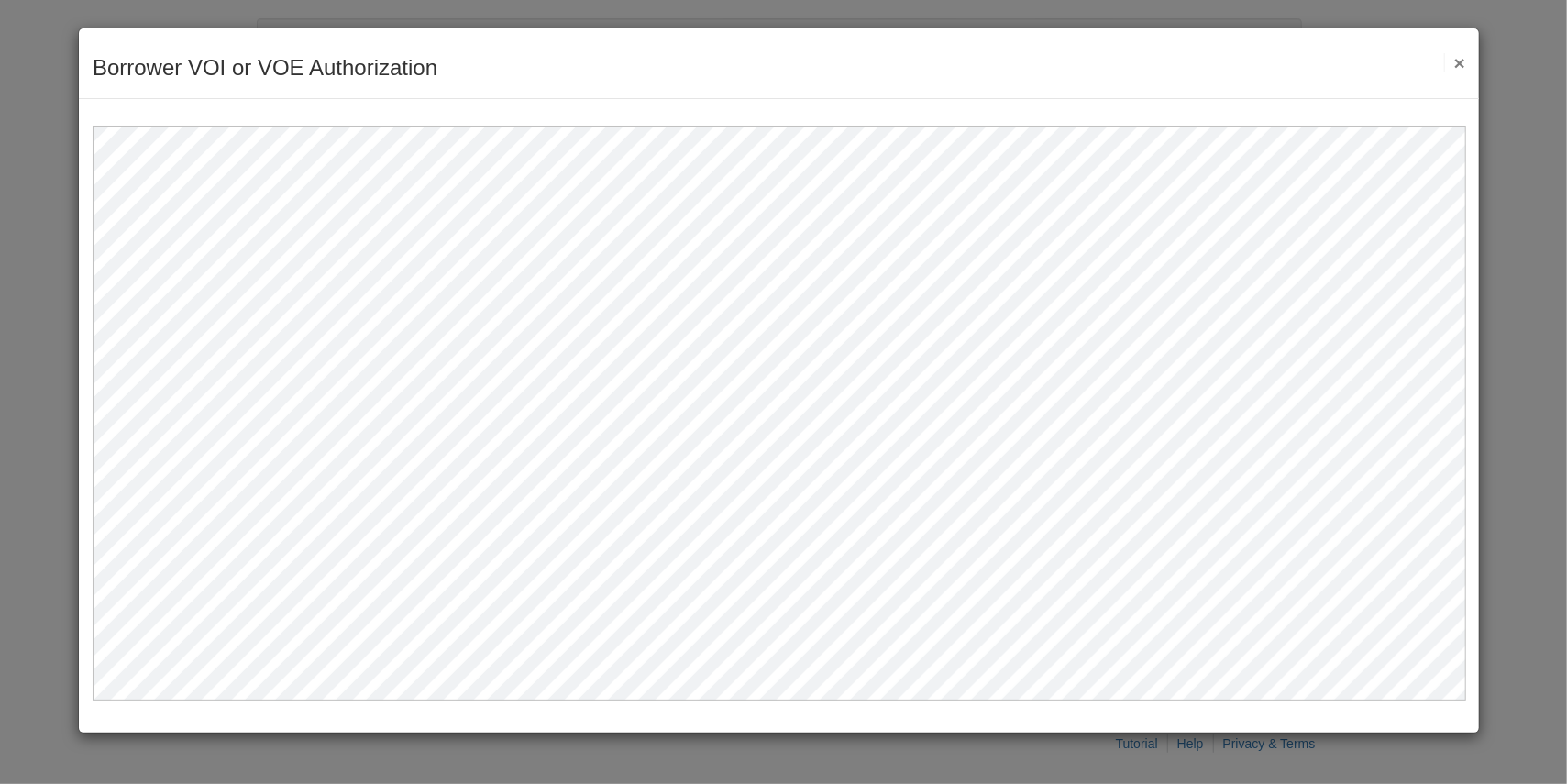
click at [1457, 64] on button "×" at bounding box center [1455, 63] width 21 height 19
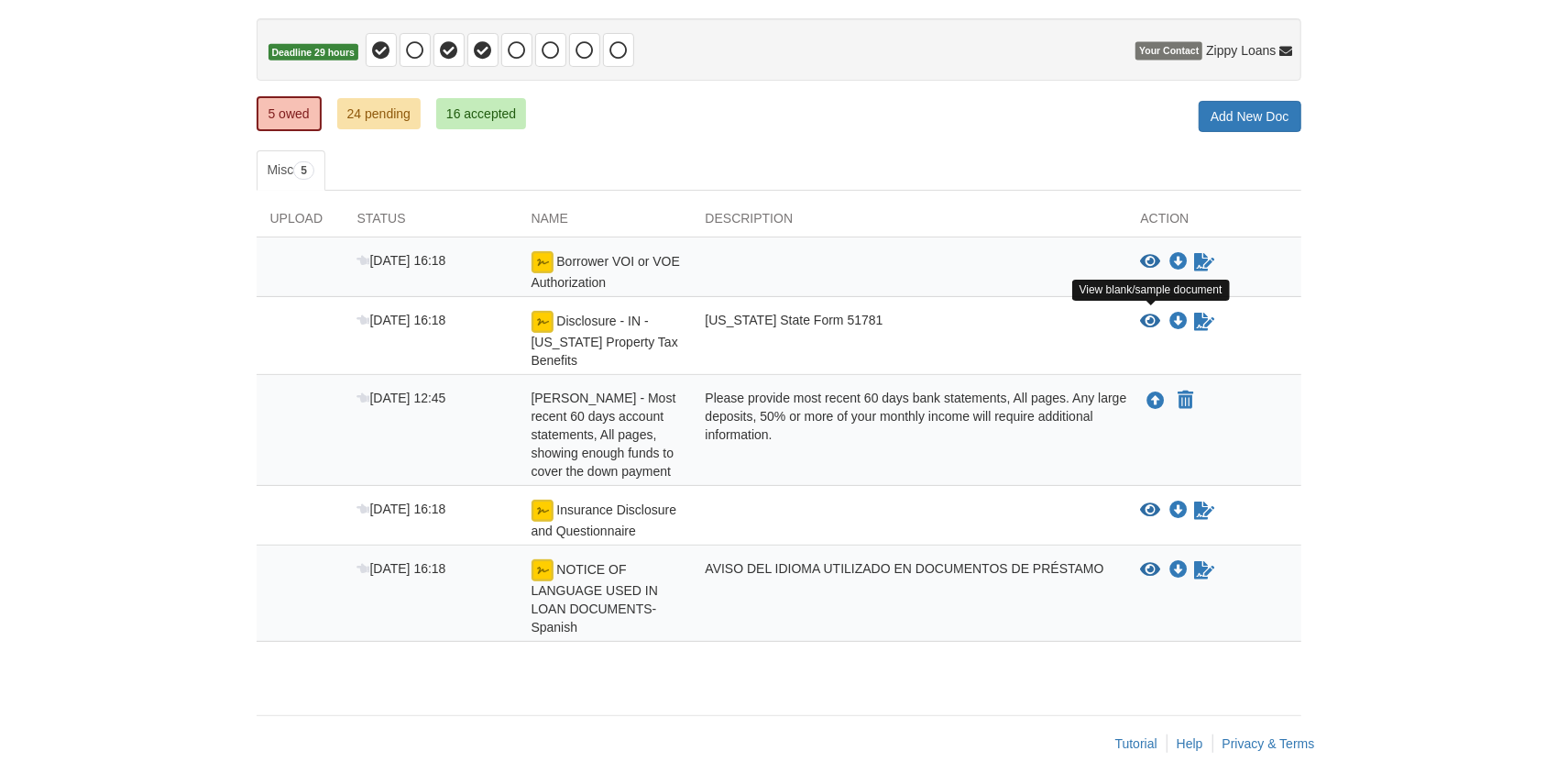
click at [1146, 315] on icon "View Disclosure - IN - Indiana Property Tax Benefits" at bounding box center [1152, 322] width 20 height 18
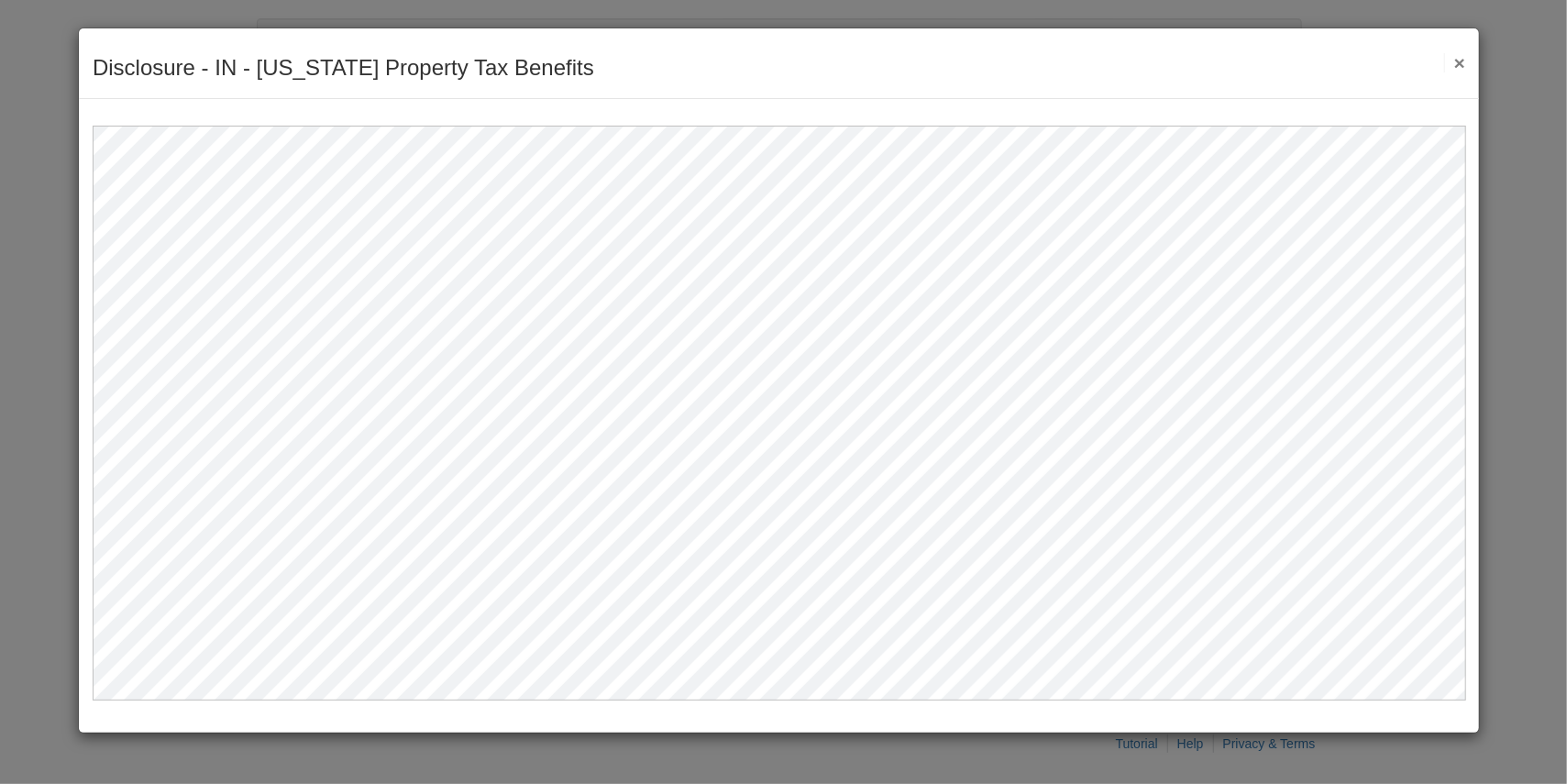
drag, startPoint x: 1467, startPoint y: 192, endPoint x: 1467, endPoint y: 163, distance: 29.0
click at [1467, 163] on div at bounding box center [779, 399] width 1400 height 601
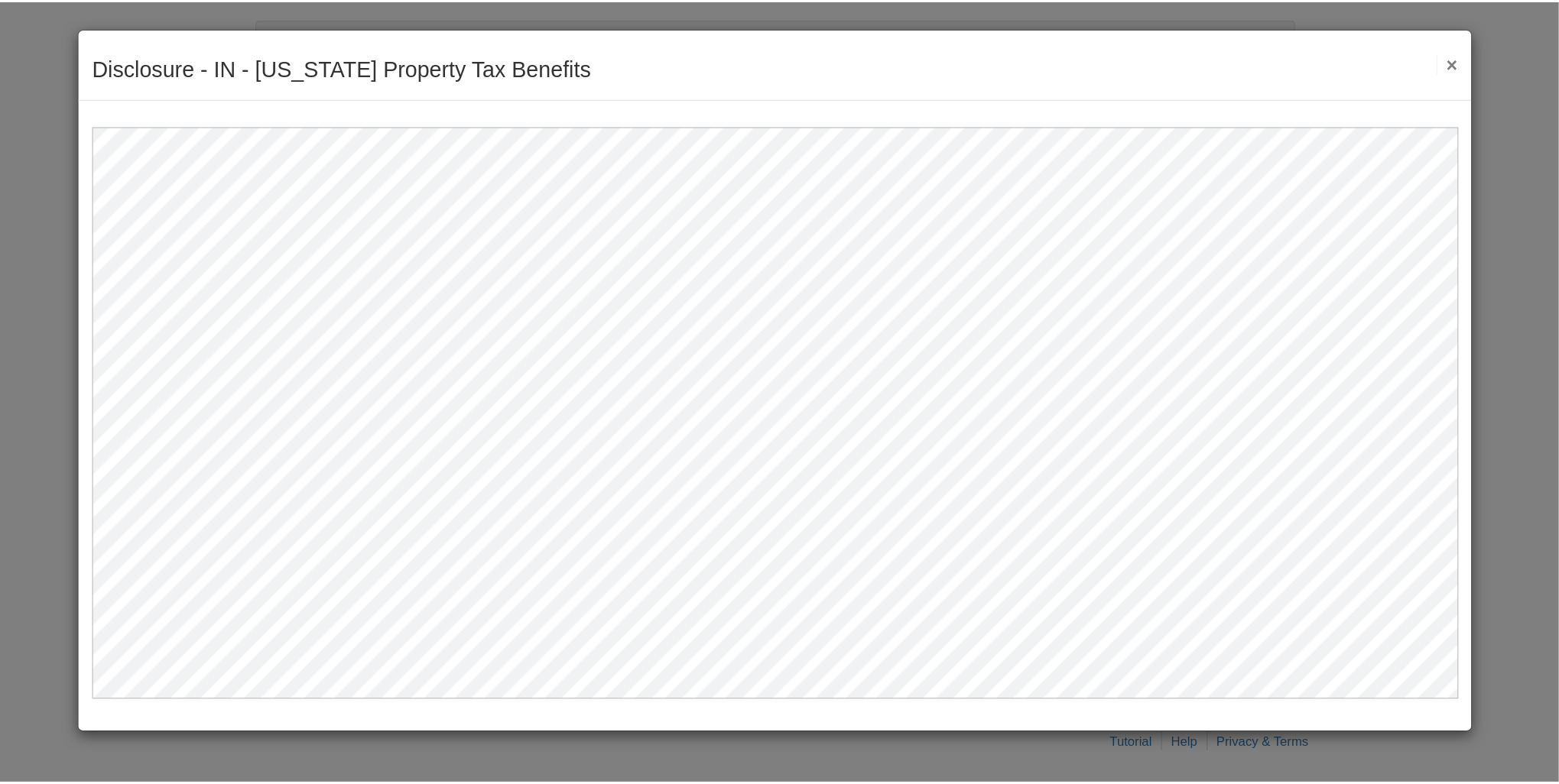
scroll to position [10, 0]
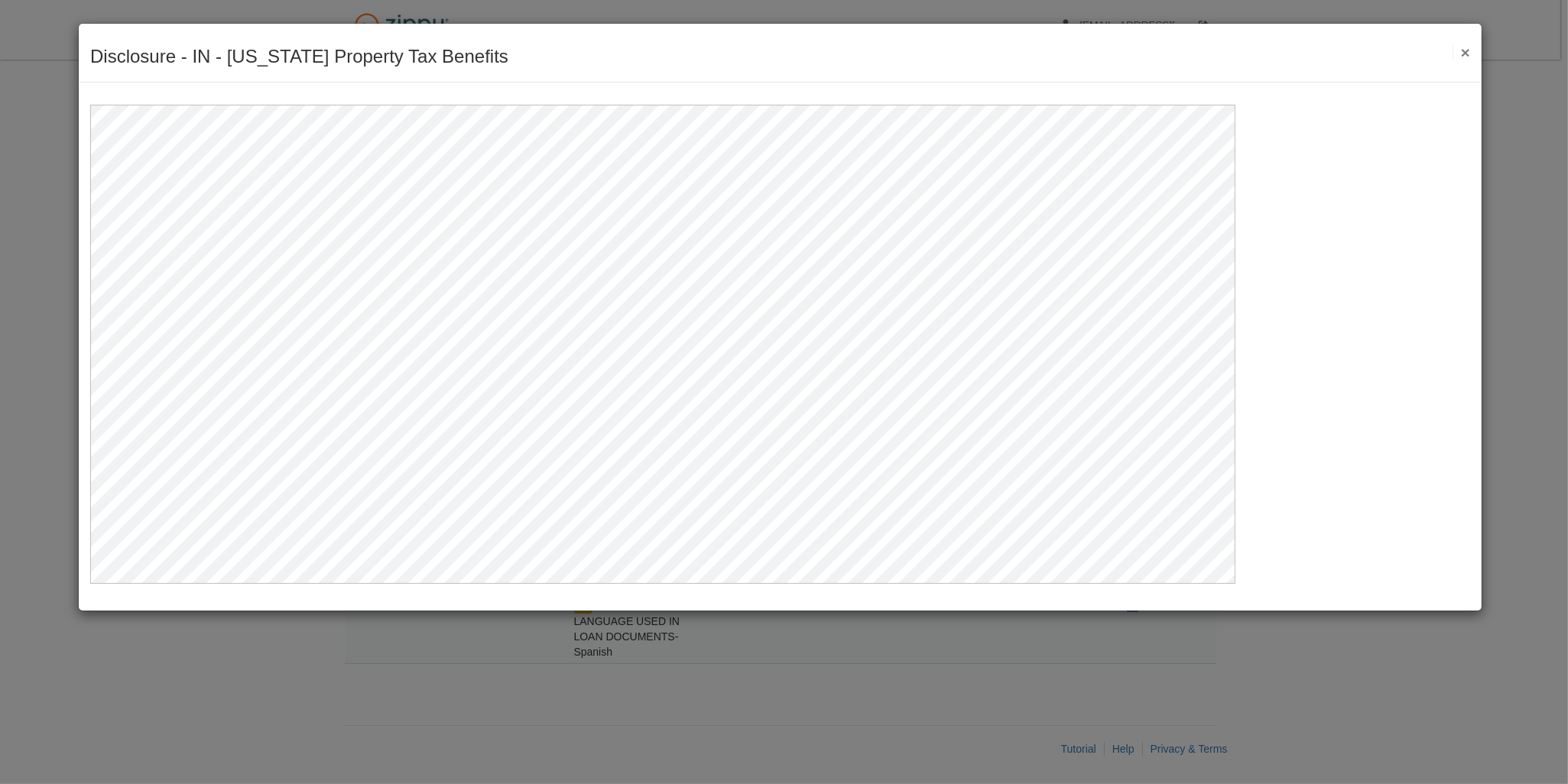
click at [1298, 46] on button "×" at bounding box center [1460, 52] width 18 height 16
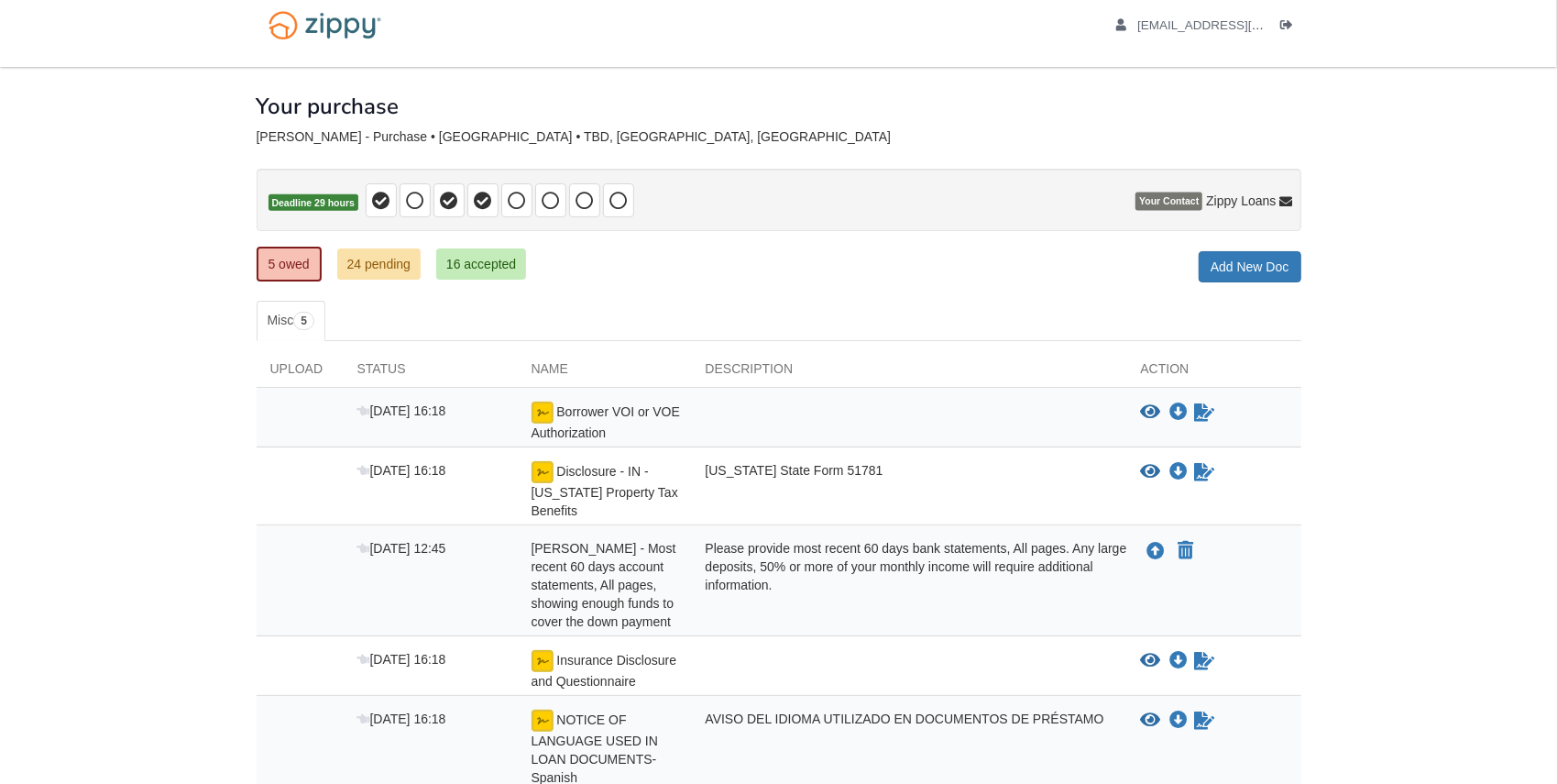
scroll to position [0, 0]
